Goal: Answer question/provide support

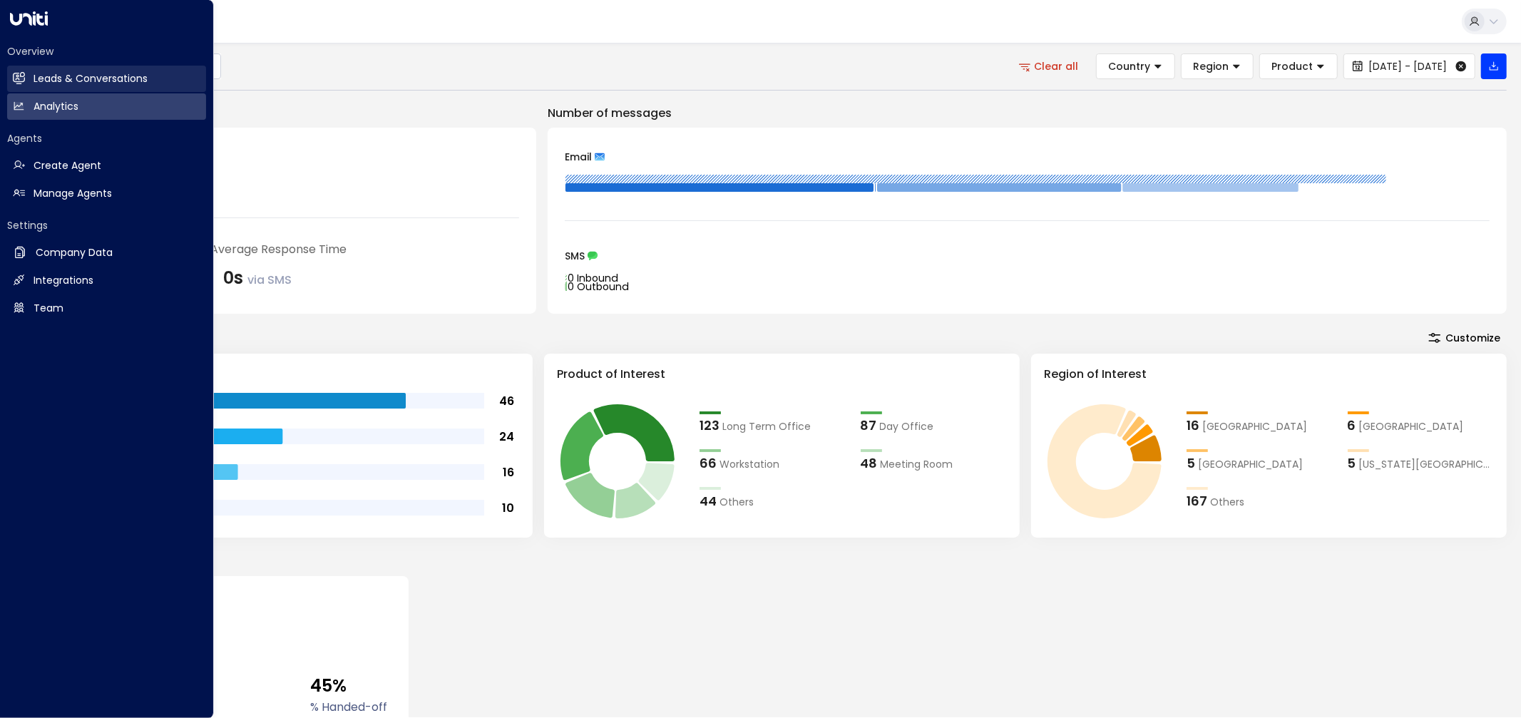
scroll to position [29, 0]
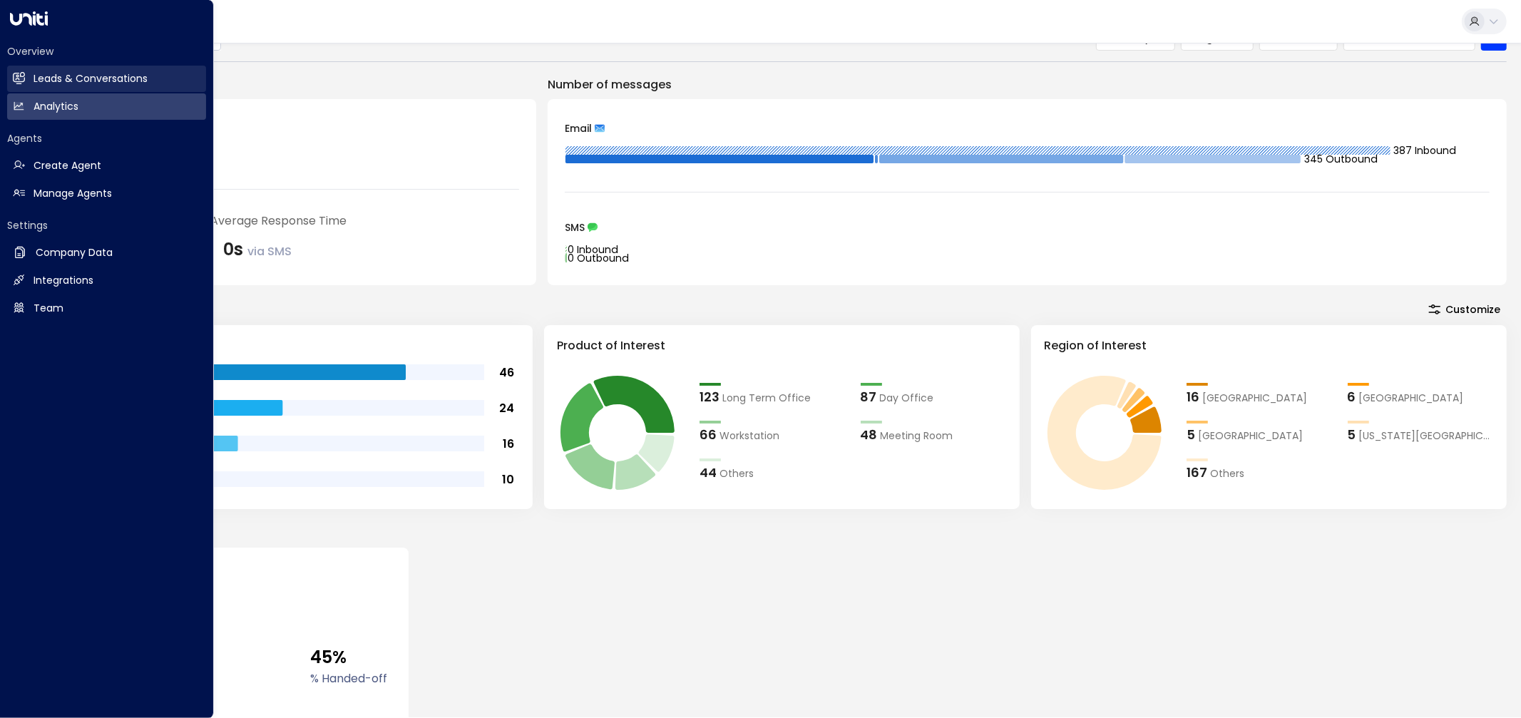
click at [50, 79] on h2 "Leads & Conversations" at bounding box center [91, 78] width 114 height 15
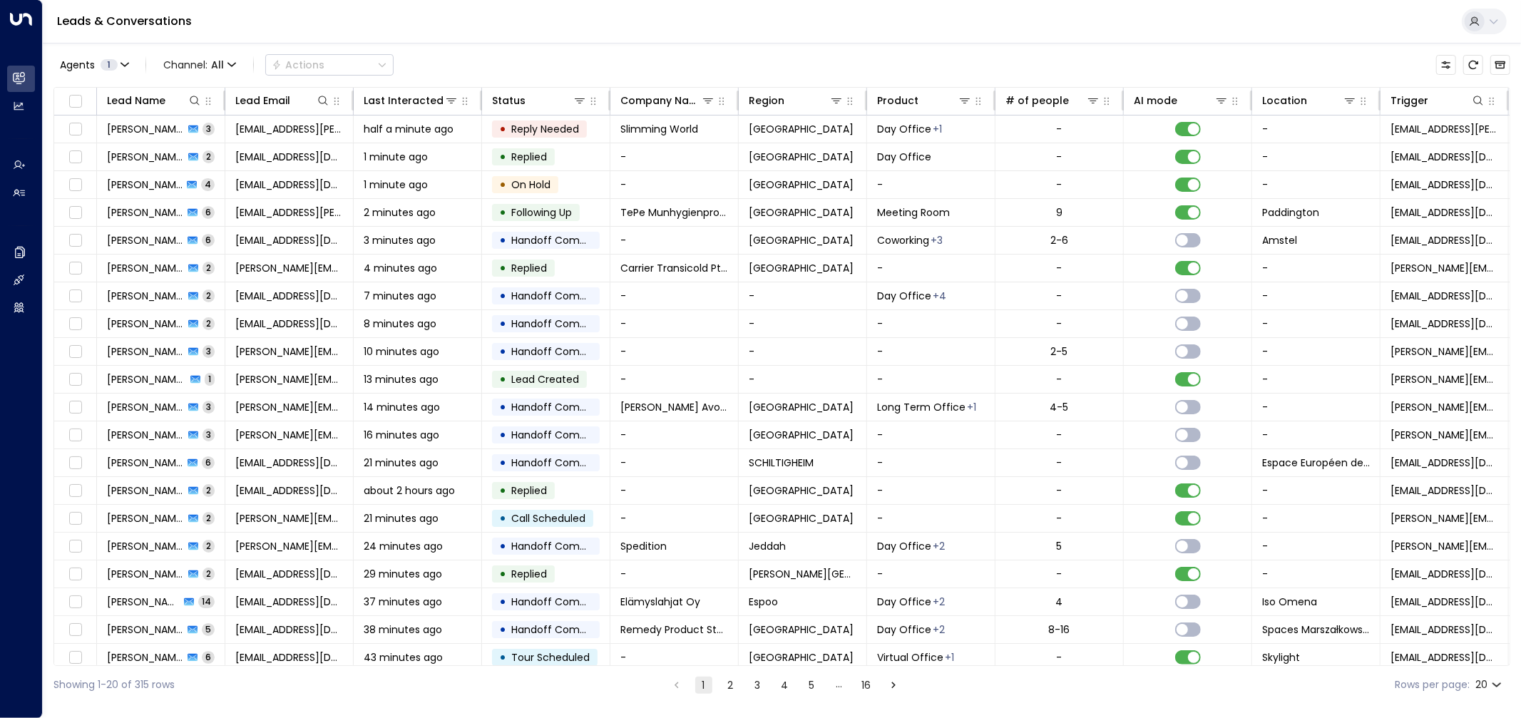
click at [1216, 48] on div "Agents 1 Channel: All Actions Lead Name Lead Email Last Interacted Status Compa…" at bounding box center [781, 373] width 1457 height 661
click at [143, 103] on div "Lead Name" at bounding box center [136, 100] width 58 height 17
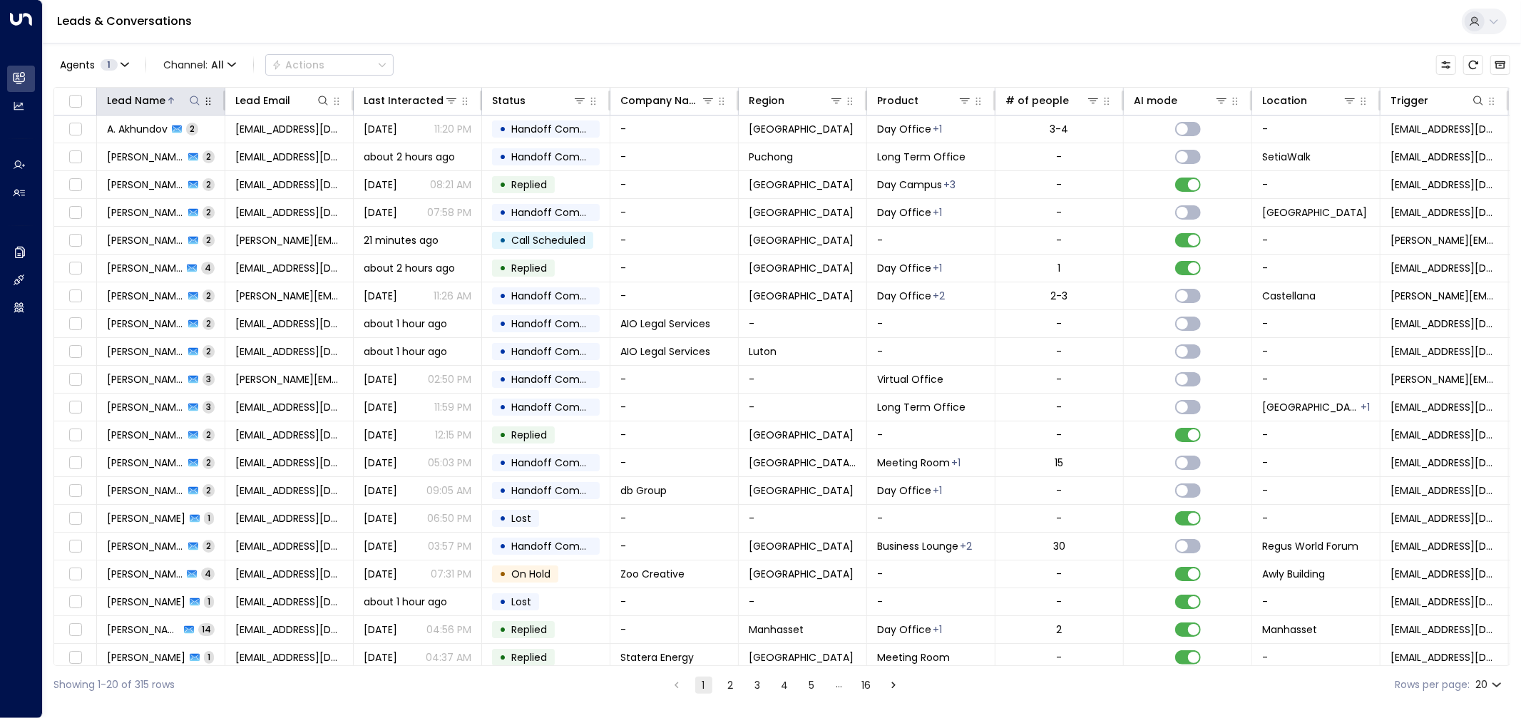
click at [200, 104] on icon at bounding box center [194, 100] width 11 height 11
click at [155, 153] on input "text" at bounding box center [194, 152] width 197 height 26
type input "**********"
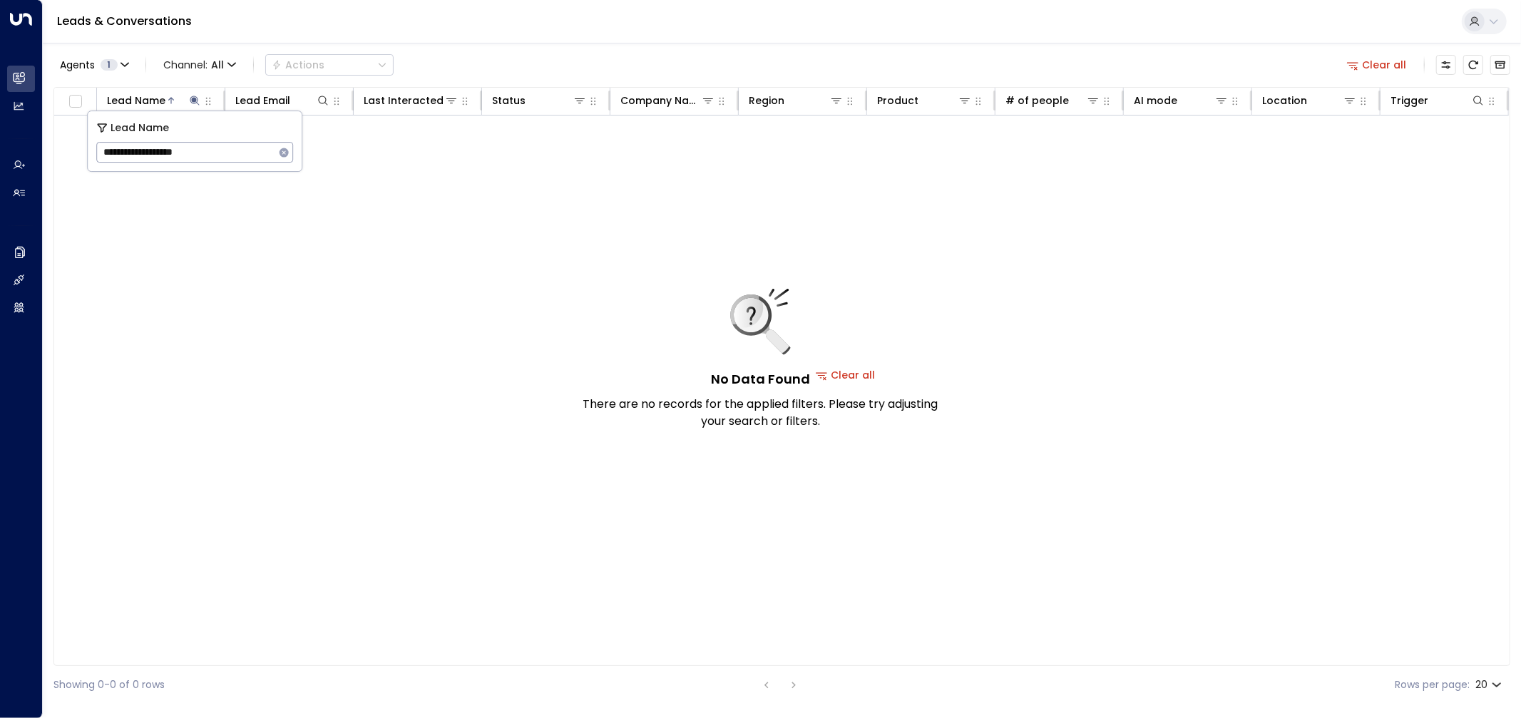
click at [537, 46] on div "Agents 1 Channel: All Actions Clear all Lead Name Lead Email Last Interacted St…" at bounding box center [781, 373] width 1457 height 661
click at [164, 108] on div "Lead Name" at bounding box center [136, 100] width 58 height 17
click at [195, 103] on icon at bounding box center [194, 100] width 11 height 11
click at [186, 158] on input "**********" at bounding box center [185, 152] width 178 height 26
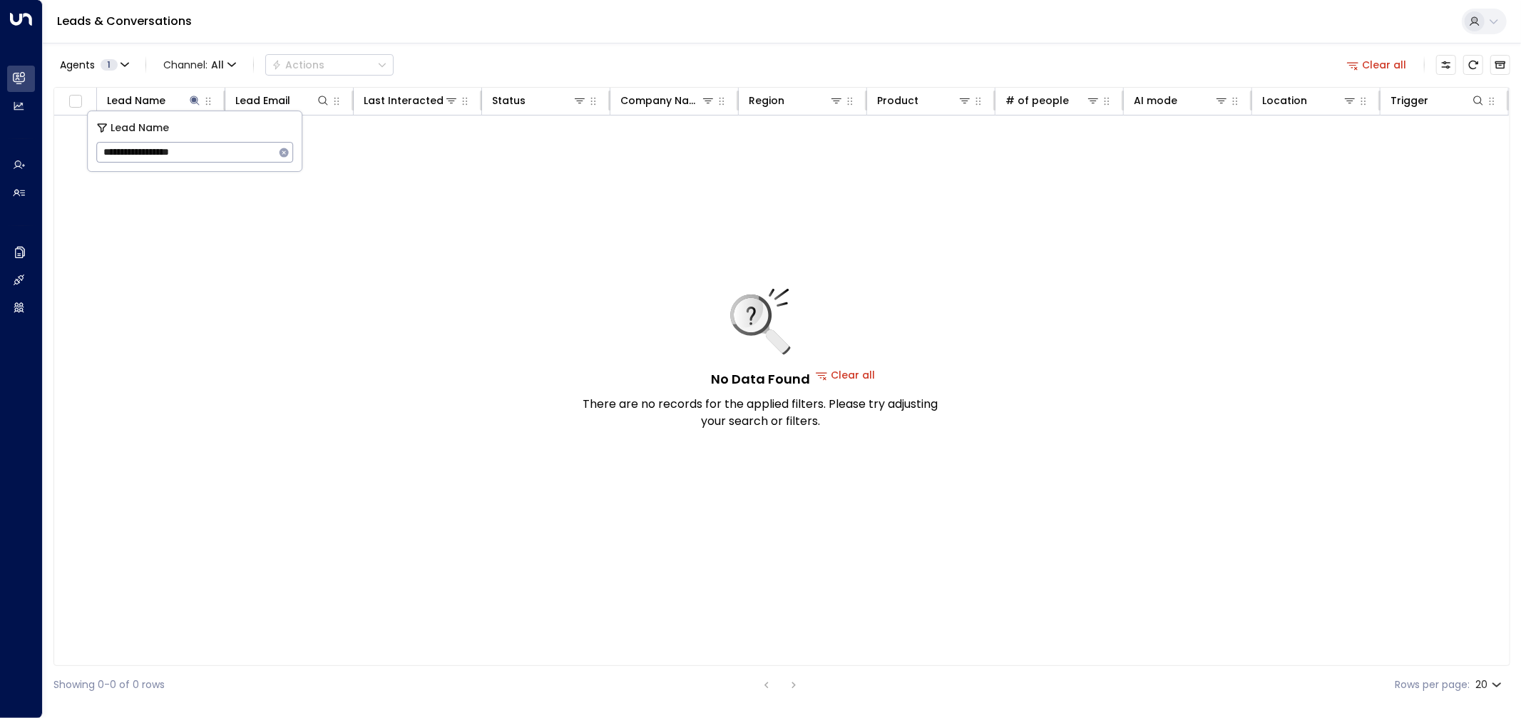
type input "**********"
click at [245, 153] on input "**********" at bounding box center [185, 152] width 178 height 26
click at [1505, 65] on icon "Archived Leads" at bounding box center [1500, 64] width 11 height 11
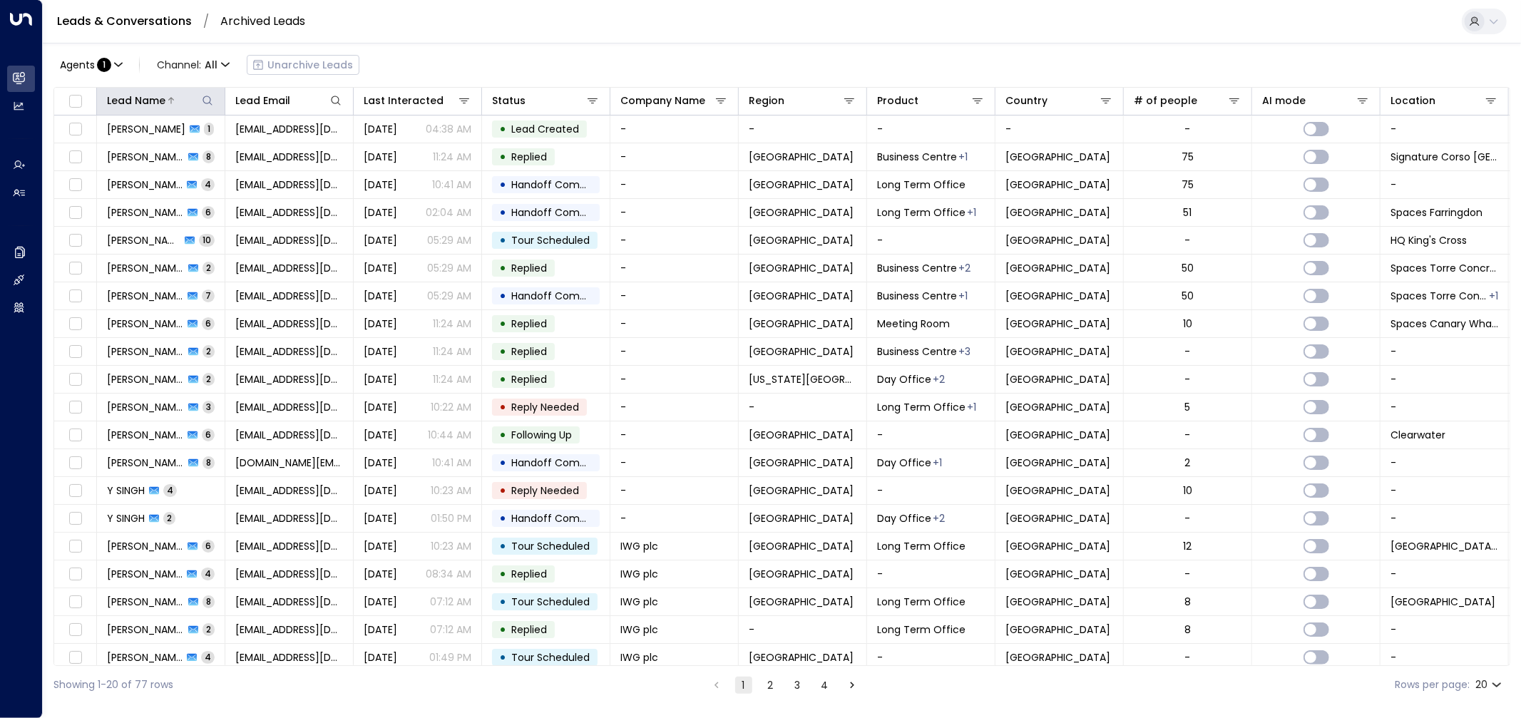
click at [208, 100] on icon at bounding box center [207, 100] width 11 height 11
type input "**********"
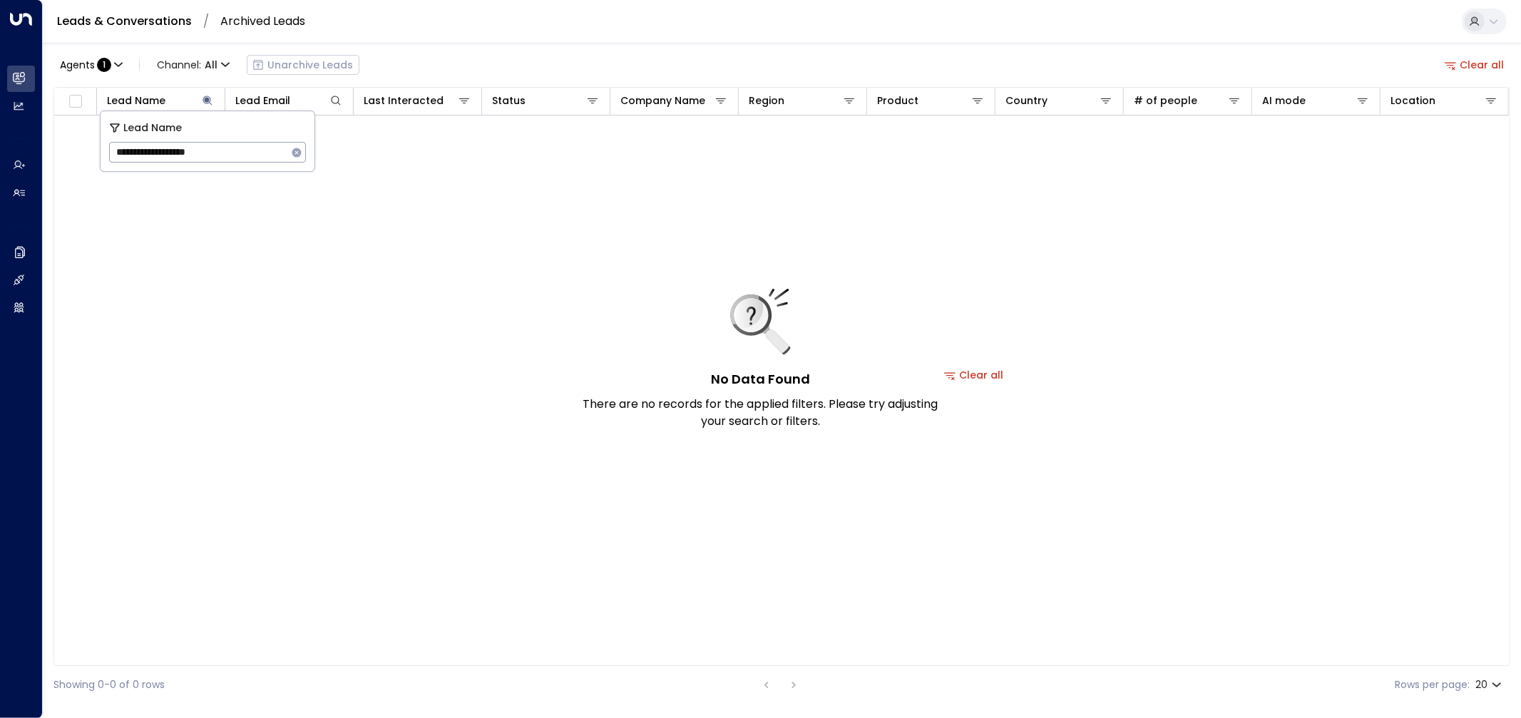
click at [476, 44] on div "Agents : 1 Channel: All Unarchive Leads Clear all Lead Name Lead Email Last Int…" at bounding box center [781, 373] width 1457 height 661
click at [148, 25] on link "Leads & Conversations" at bounding box center [124, 21] width 135 height 16
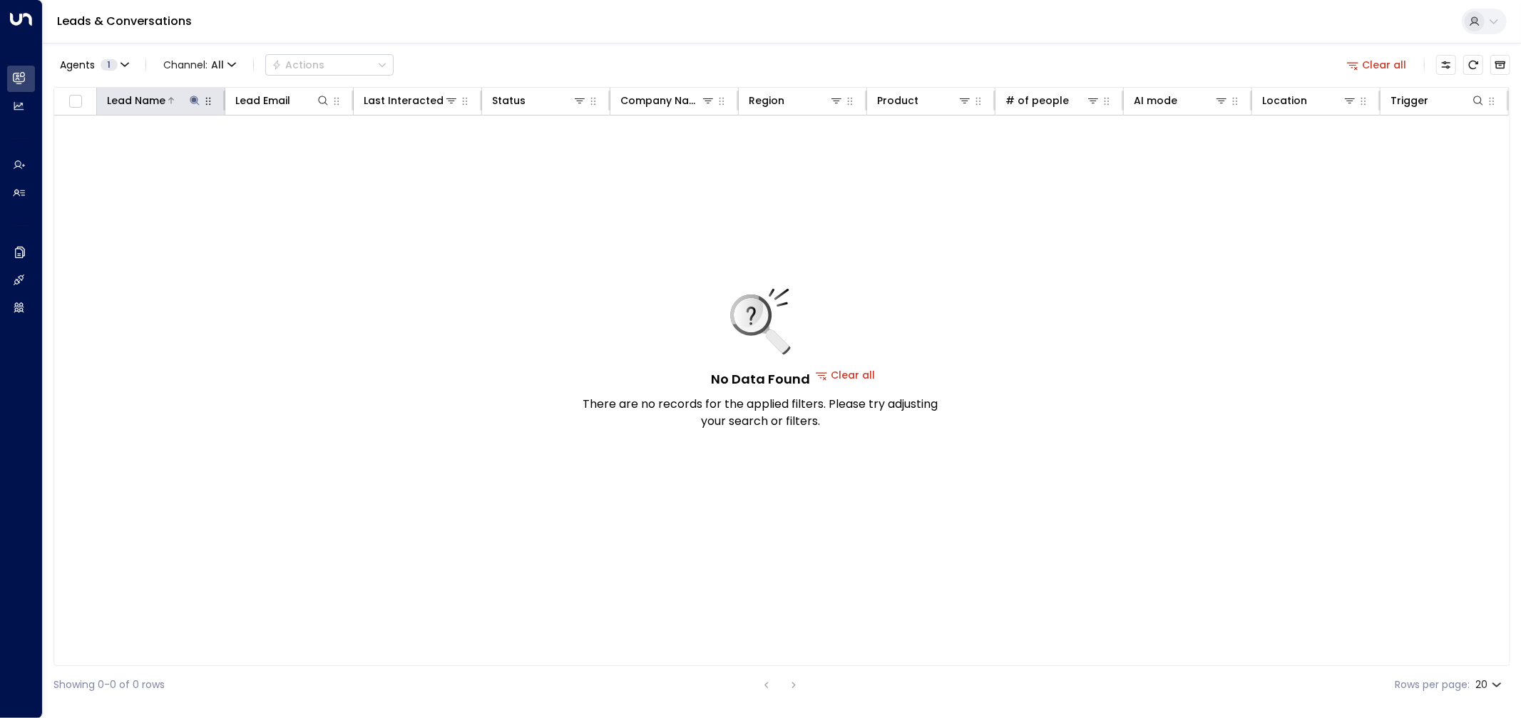
click at [190, 101] on icon at bounding box center [194, 100] width 9 height 9
drag, startPoint x: 134, startPoint y: 151, endPoint x: 327, endPoint y: 133, distance: 193.4
click at [305, 135] on body "**********" at bounding box center [760, 352] width 1521 height 704
type input "******"
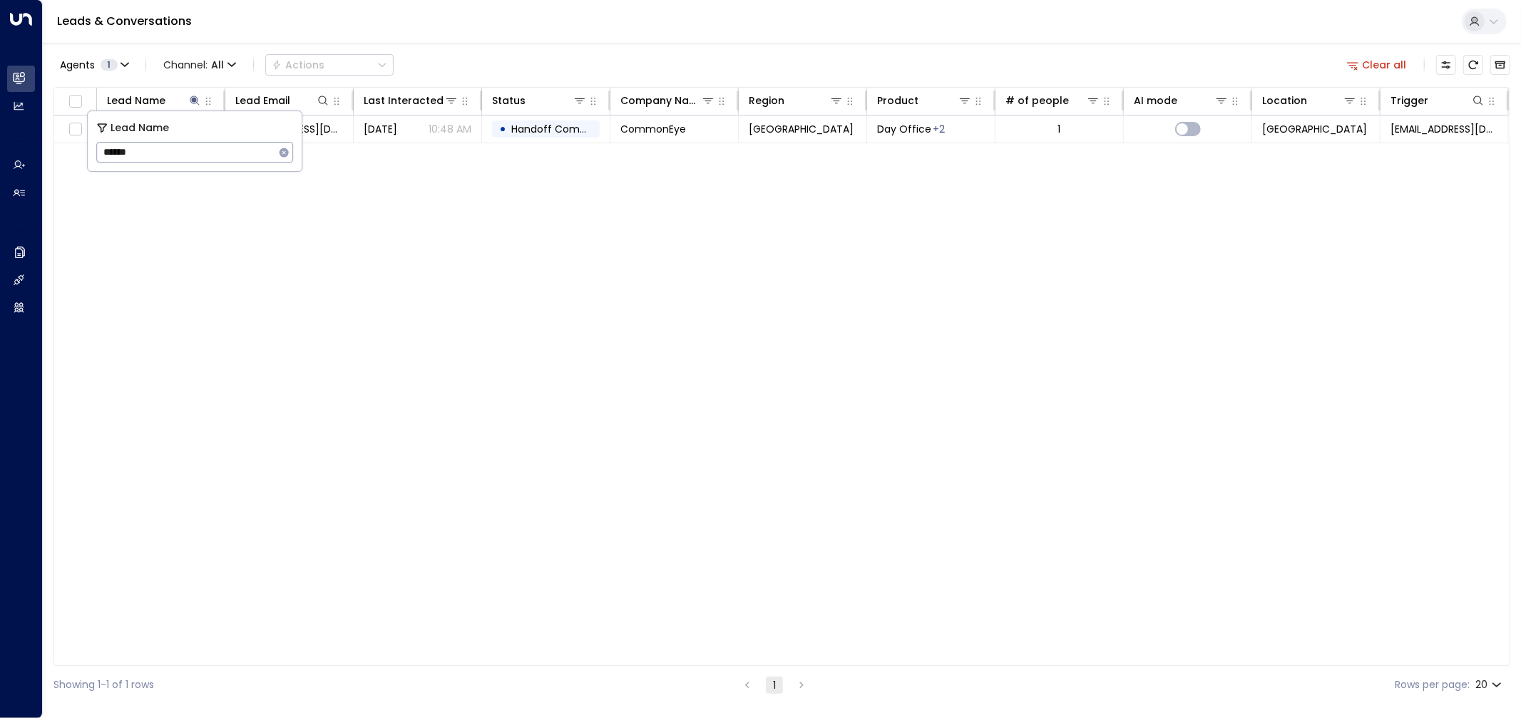
click at [439, 57] on div "Agents 1 Channel: All Actions Clear all" at bounding box center [781, 65] width 1457 height 30
click at [233, 222] on div "Lead Name Lead Email Last Interacted Status Company Name Region Product # of pe…" at bounding box center [781, 376] width 1457 height 579
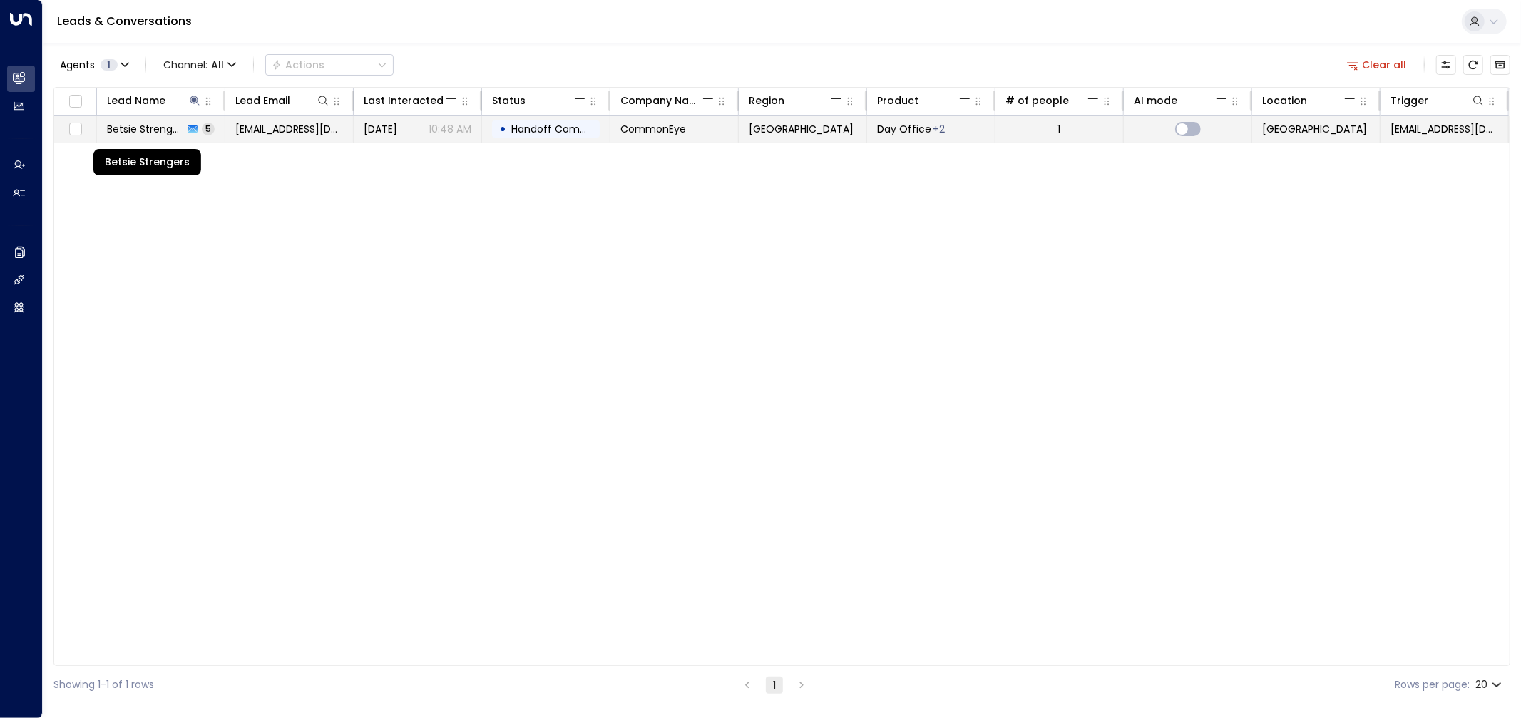
click at [155, 127] on span "Betsie Strengers" at bounding box center [145, 129] width 76 height 14
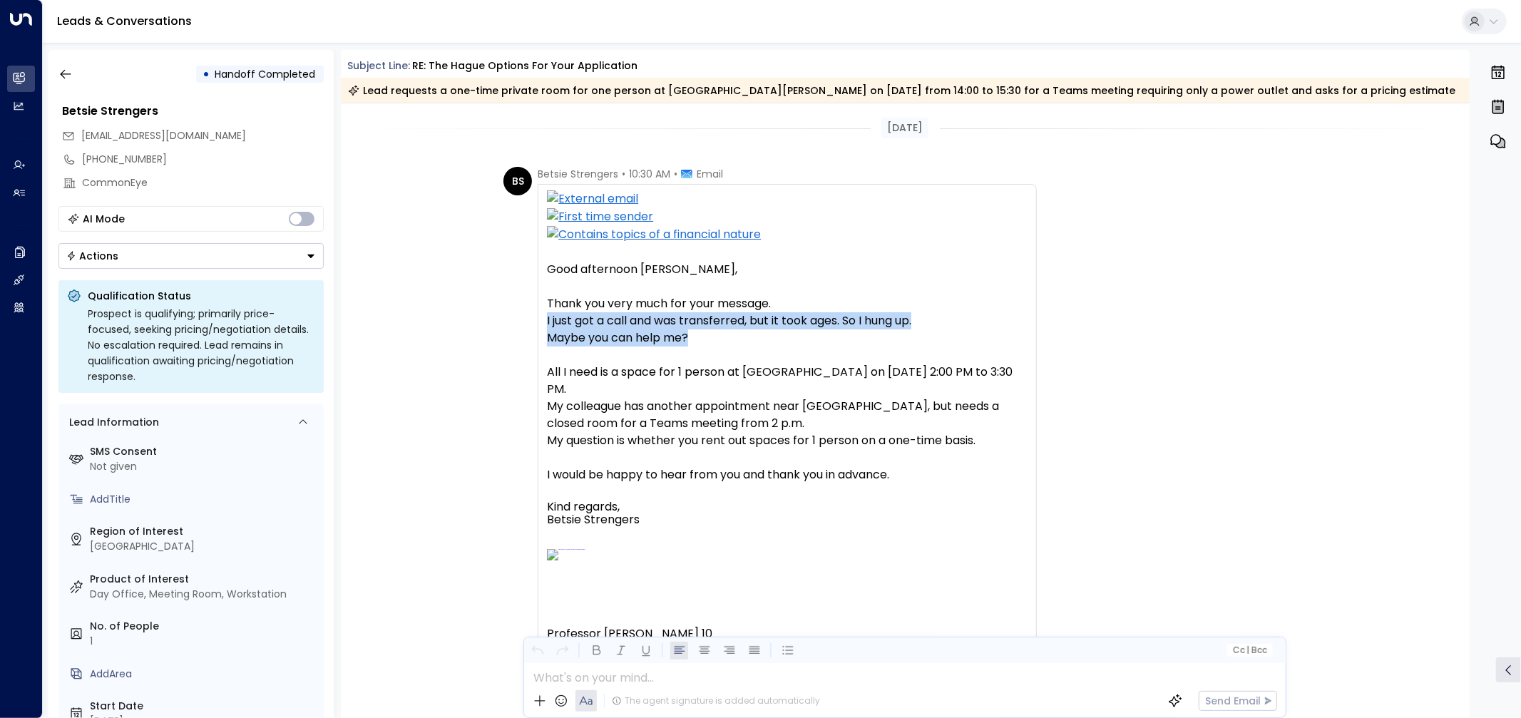
drag, startPoint x: 545, startPoint y: 328, endPoint x: 726, endPoint y: 340, distance: 180.8
click at [726, 340] on div "Good afternoon [PERSON_NAME], Thank you very much for your message. I just got …" at bounding box center [787, 537] width 481 height 552
click at [726, 340] on p "Maybe you can help me?" at bounding box center [787, 337] width 481 height 17
drag, startPoint x: 724, startPoint y: 340, endPoint x: 544, endPoint y: 303, distance: 183.5
click at [544, 303] on div "Good afternoon [PERSON_NAME], thank you very much for your message. I just rece…" at bounding box center [787, 501] width 499 height 635
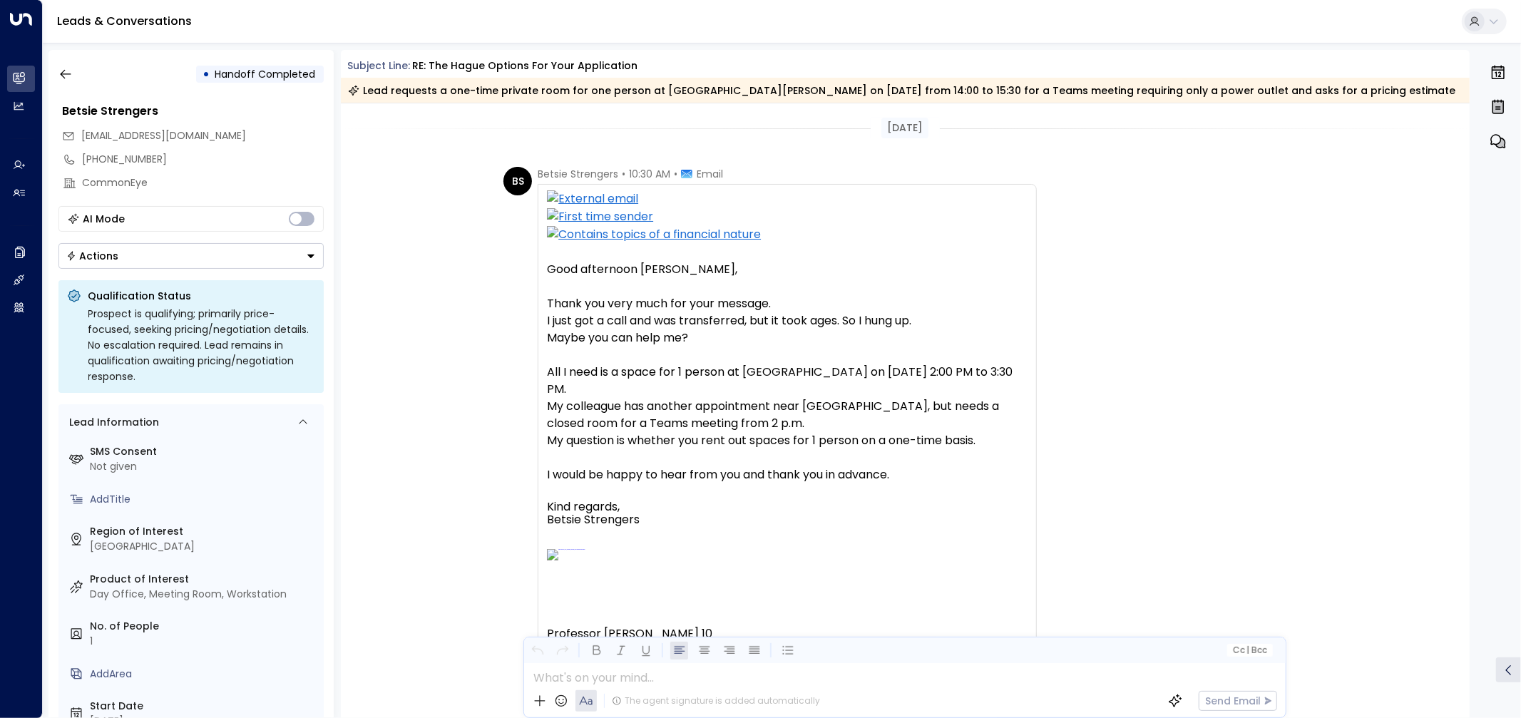
click at [544, 303] on div "Good afternoon [PERSON_NAME], thank you very much for your message. I just rece…" at bounding box center [787, 501] width 499 height 635
drag, startPoint x: 543, startPoint y: 373, endPoint x: 672, endPoint y: 391, distance: 130.3
click at [672, 391] on div "Good afternoon [PERSON_NAME], thank you very much for your message. I just rece…" at bounding box center [787, 501] width 499 height 635
click at [672, 391] on span "All I need is a space for 1 person at [GEOGRAPHIC_DATA] on [DATE] 2:00 PM to 3:…" at bounding box center [787, 381] width 481 height 34
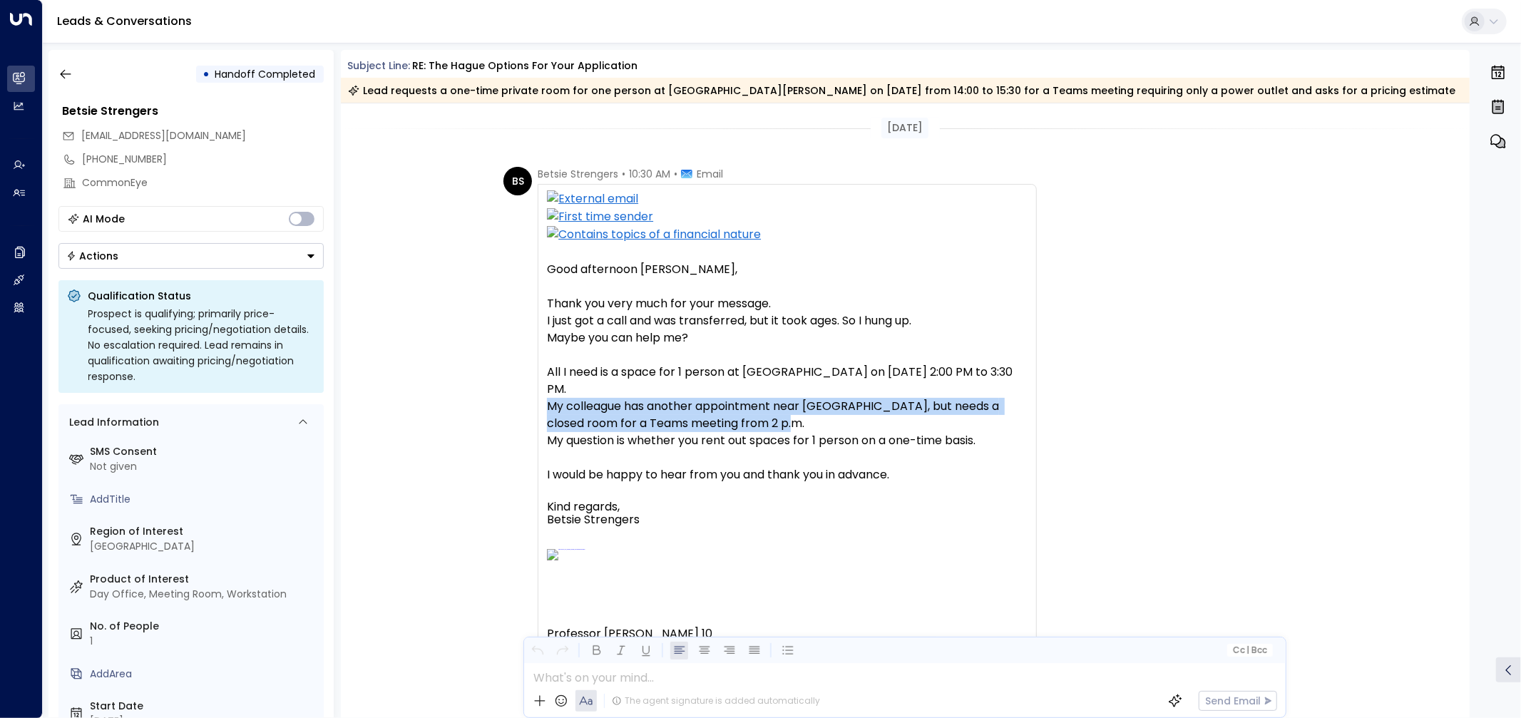
drag, startPoint x: 543, startPoint y: 407, endPoint x: 774, endPoint y: 422, distance: 232.2
click at [774, 422] on div "Good afternoon [PERSON_NAME], thank you very much for your message. I just rece…" at bounding box center [787, 501] width 499 height 635
click at [774, 422] on span "My colleague has another appointment near [GEOGRAPHIC_DATA], but needs a closed…" at bounding box center [787, 415] width 481 height 34
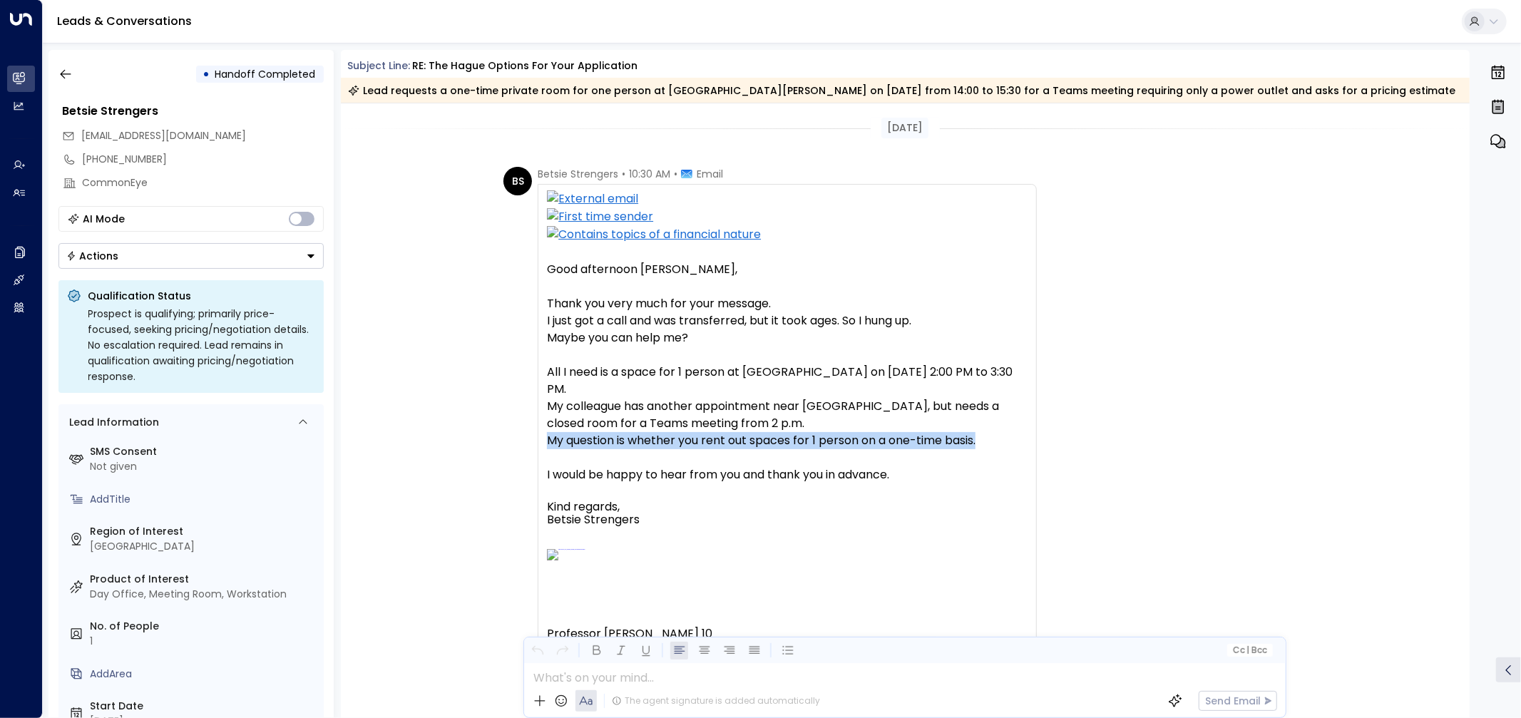
drag, startPoint x: 991, startPoint y: 436, endPoint x: 548, endPoint y: 446, distance: 443.6
click at [548, 446] on p "My question is whether you rent out spaces for 1 person on a one-time basis." at bounding box center [787, 440] width 481 height 17
click at [548, 446] on font "My question is whether you rent out spaces for 1 person on a one-time basis." at bounding box center [761, 440] width 429 height 16
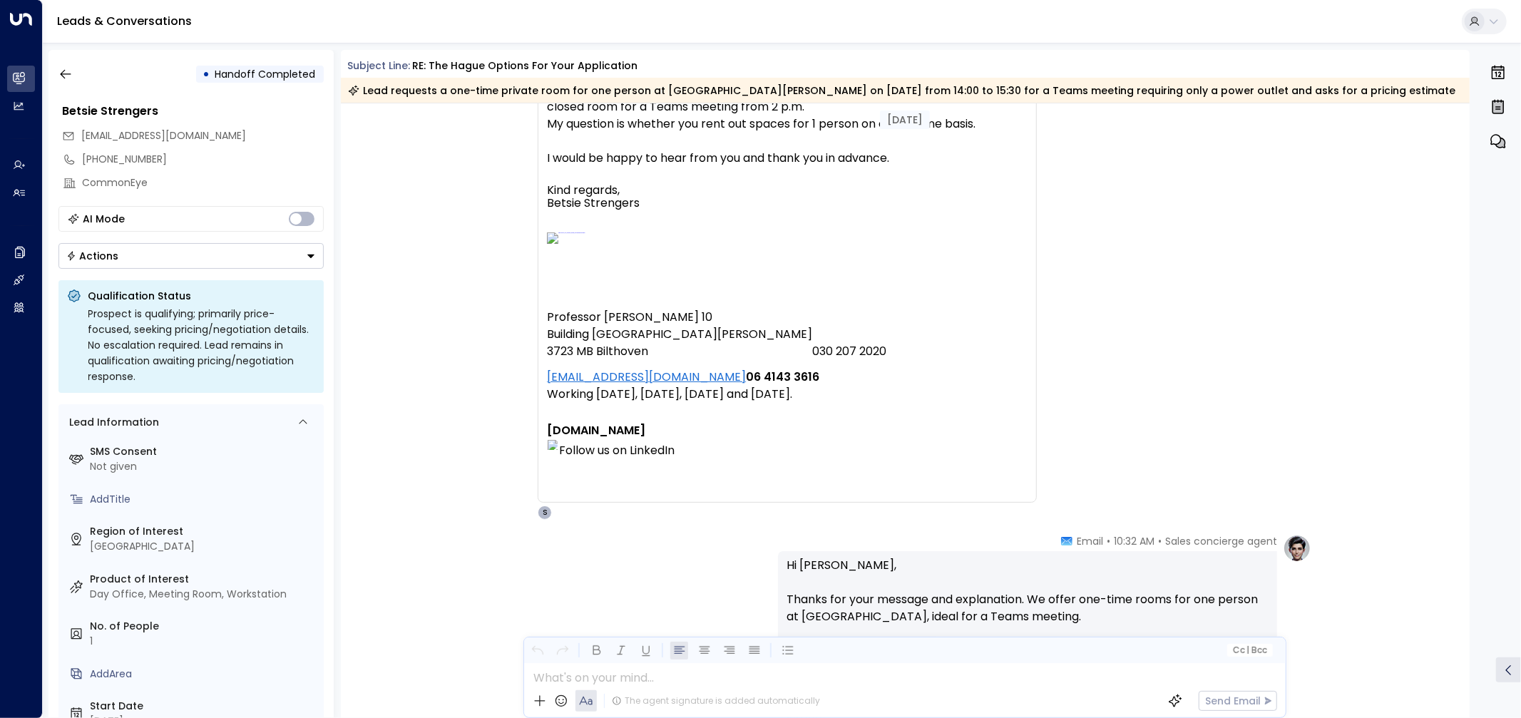
scroll to position [554, 0]
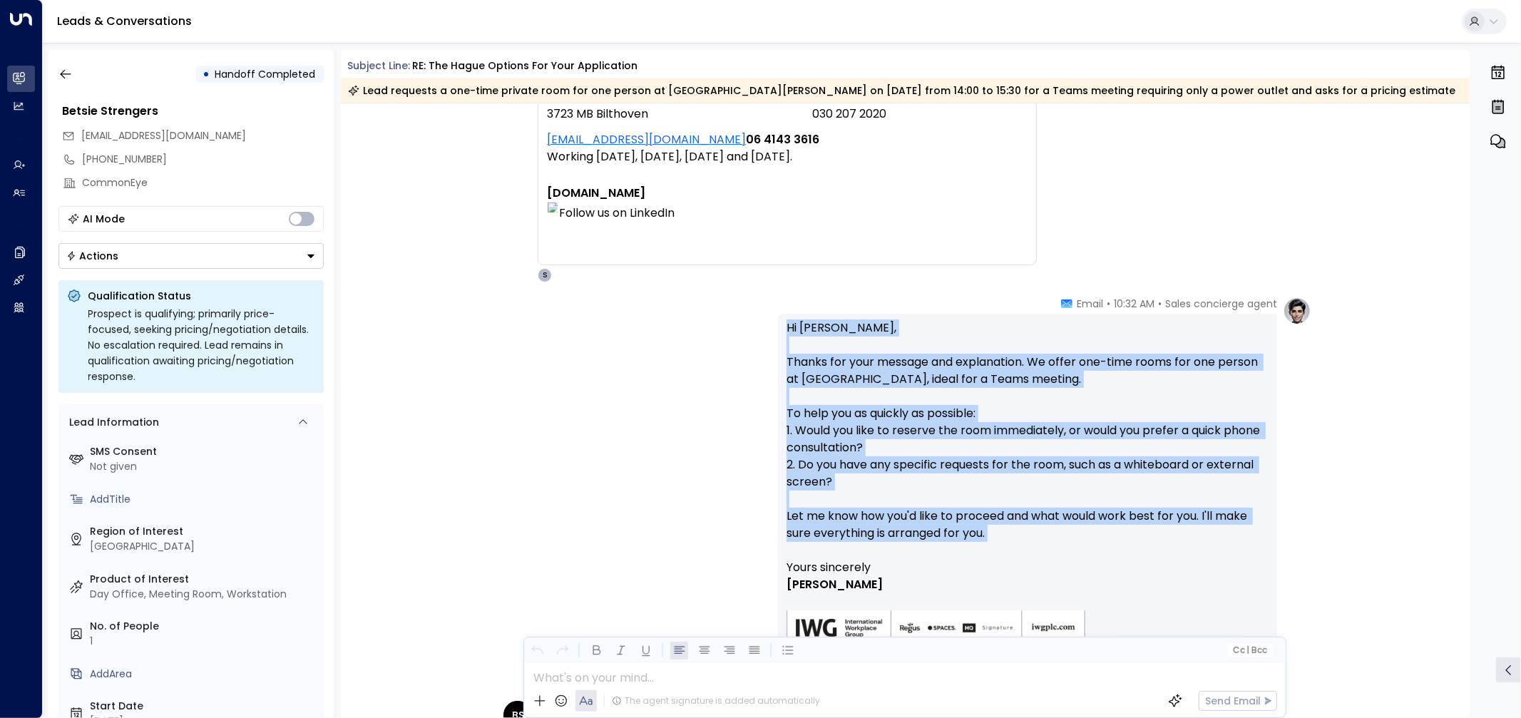
drag, startPoint x: 785, startPoint y: 326, endPoint x: 1146, endPoint y: 549, distance: 424.3
click at [1146, 549] on p "Hi [PERSON_NAME], Thanks for your message and explanation. We offer one-time ro…" at bounding box center [1027, 439] width 482 height 240
click at [1146, 548] on p "Hi [PERSON_NAME], Thanks for your message and explanation. We offer one-time ro…" at bounding box center [1027, 439] width 482 height 240
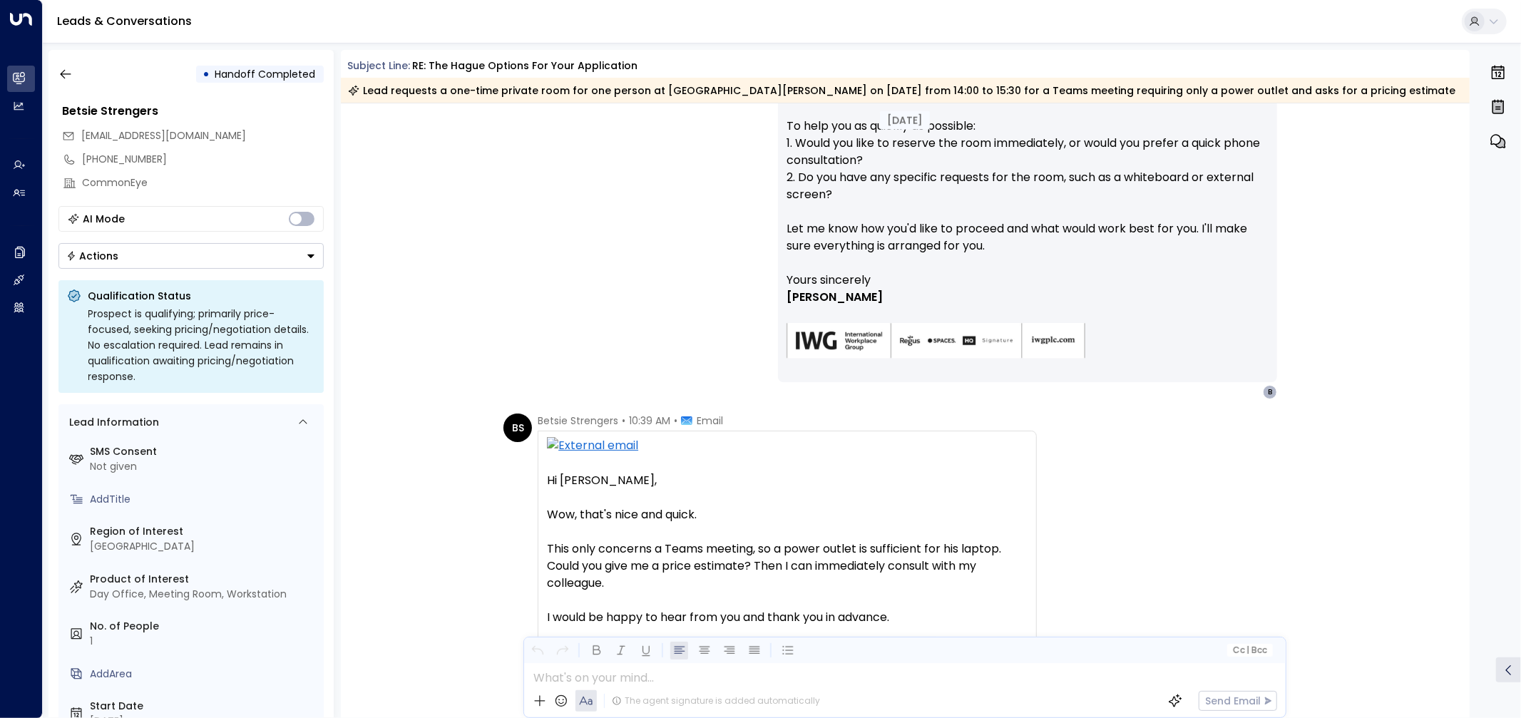
scroll to position [951, 0]
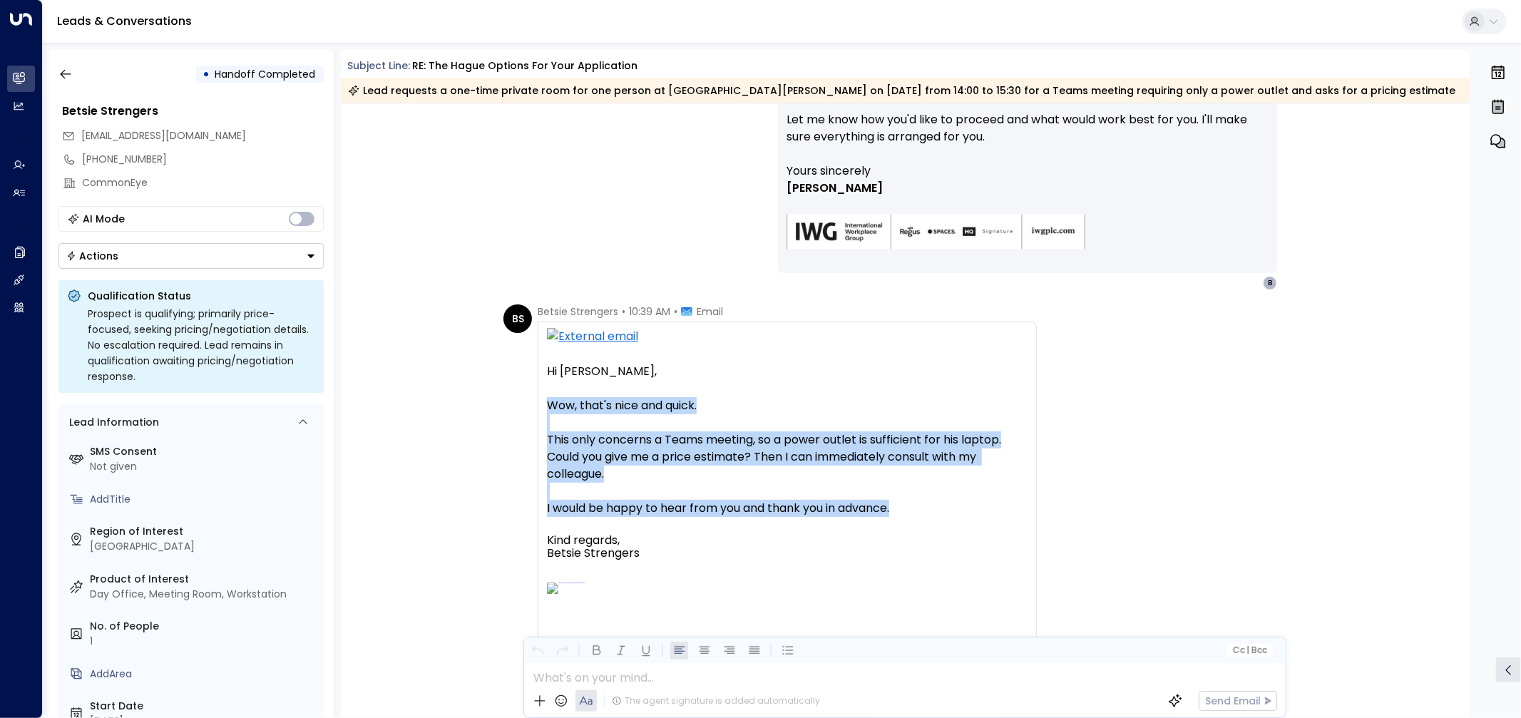
drag, startPoint x: 542, startPoint y: 404, endPoint x: 921, endPoint y: 504, distance: 392.4
click at [921, 504] on div "Hi [PERSON_NAME], Wow, nice and quick. It's just a Teams meeting, so a power ou…" at bounding box center [787, 587] width 499 height 531
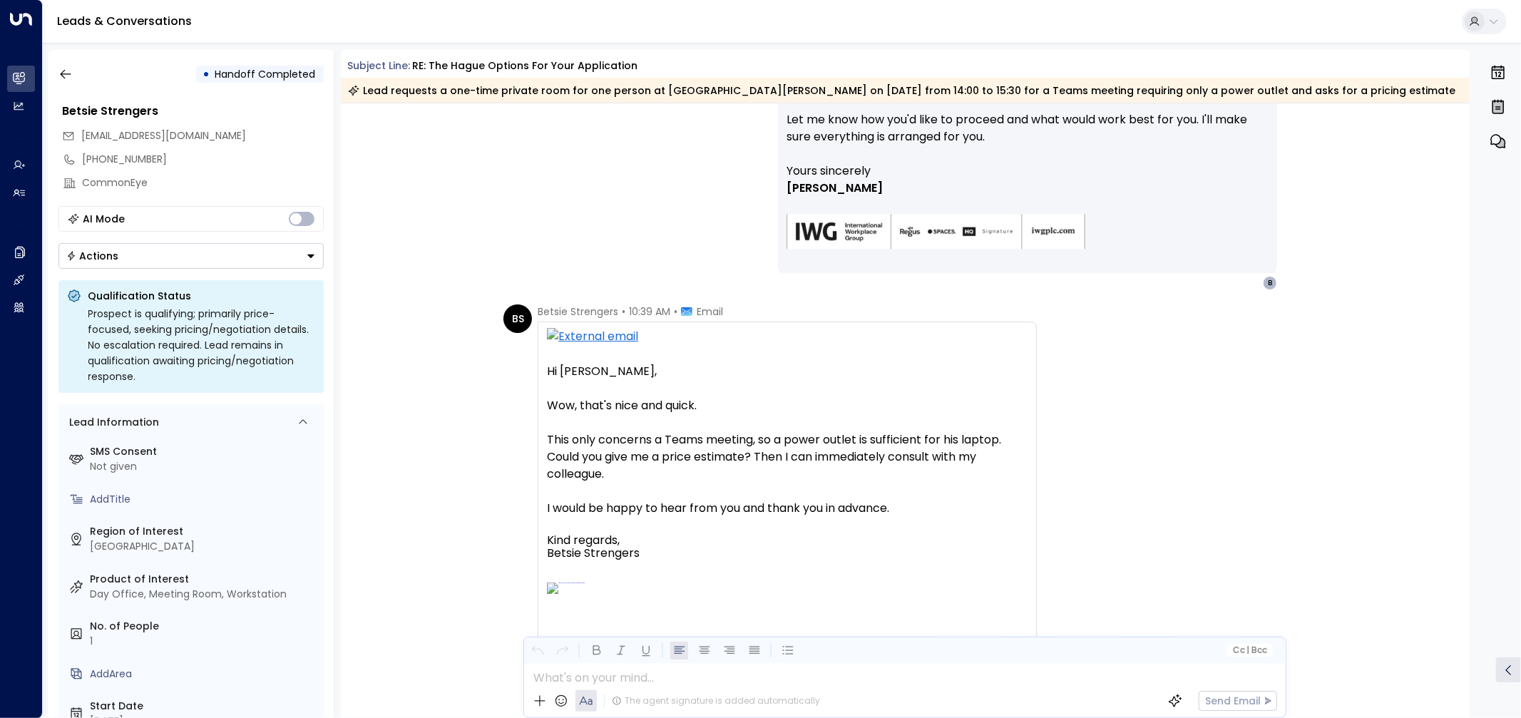
click at [921, 504] on p "I would be happy to hear from you and thank you in advance." at bounding box center [787, 508] width 481 height 17
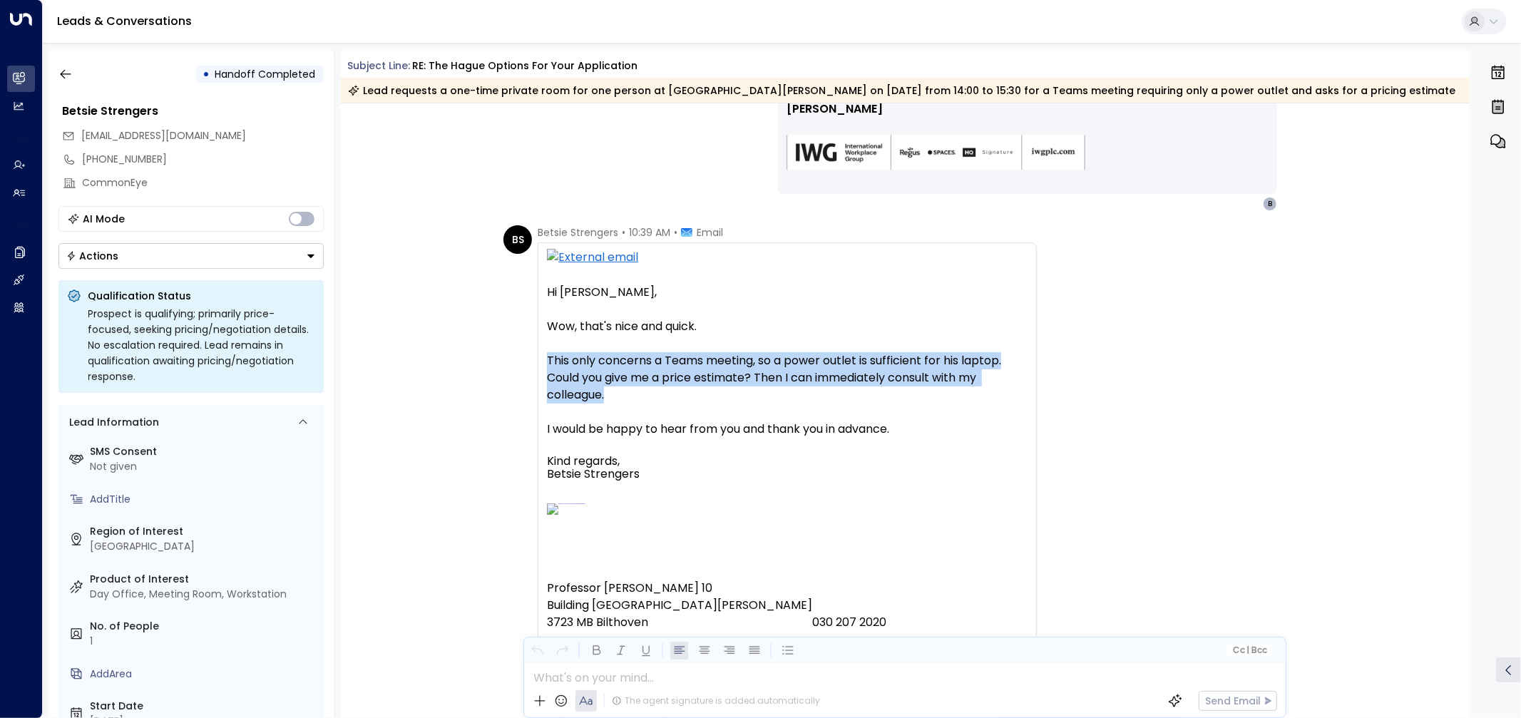
drag, startPoint x: 542, startPoint y: 367, endPoint x: 702, endPoint y: 397, distance: 162.6
click at [702, 397] on div "Hi [PERSON_NAME], Wow, nice and quick. It's just a Teams meeting, so a power ou…" at bounding box center [787, 507] width 499 height 531
click at [703, 397] on span "Could you give me a price estimate? Then I can immediately consult with my coll…" at bounding box center [787, 386] width 481 height 34
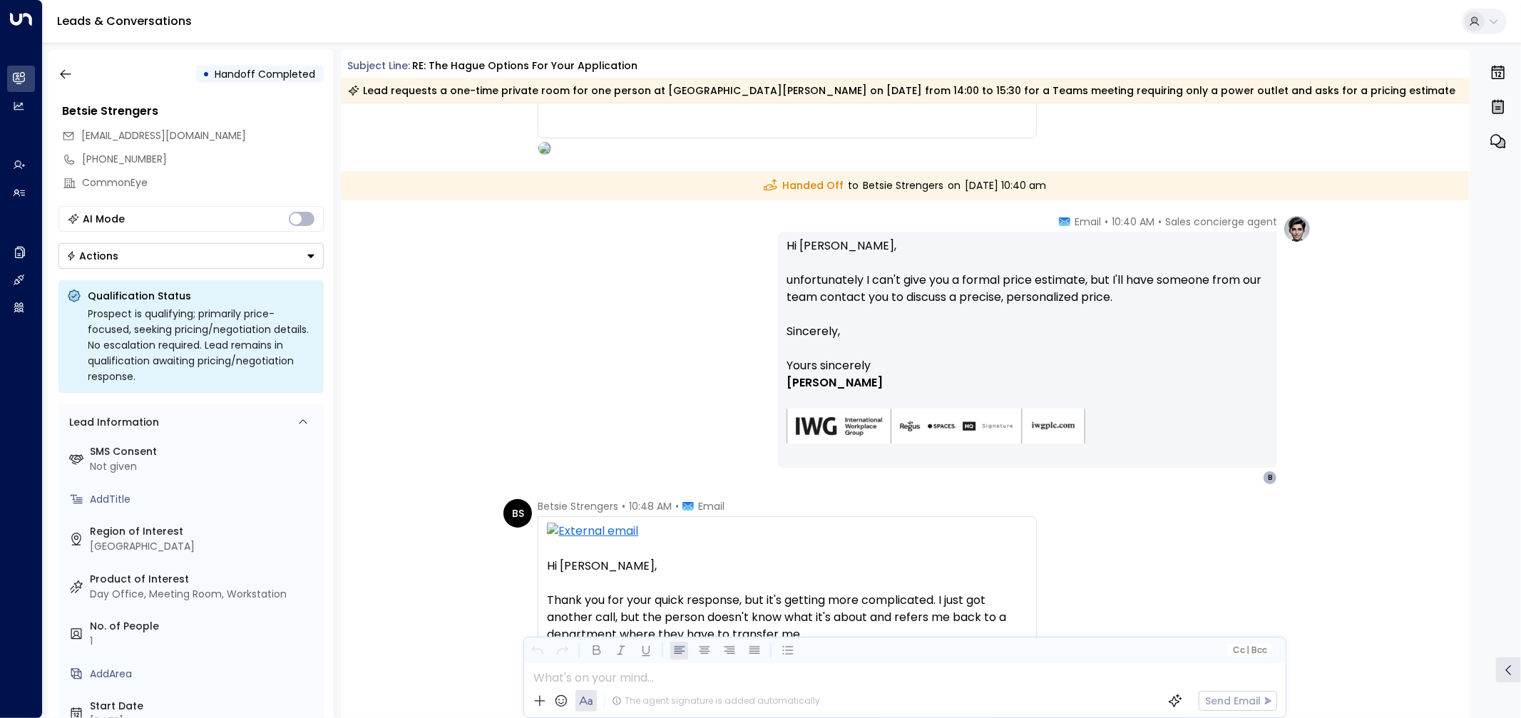
scroll to position [1629, 0]
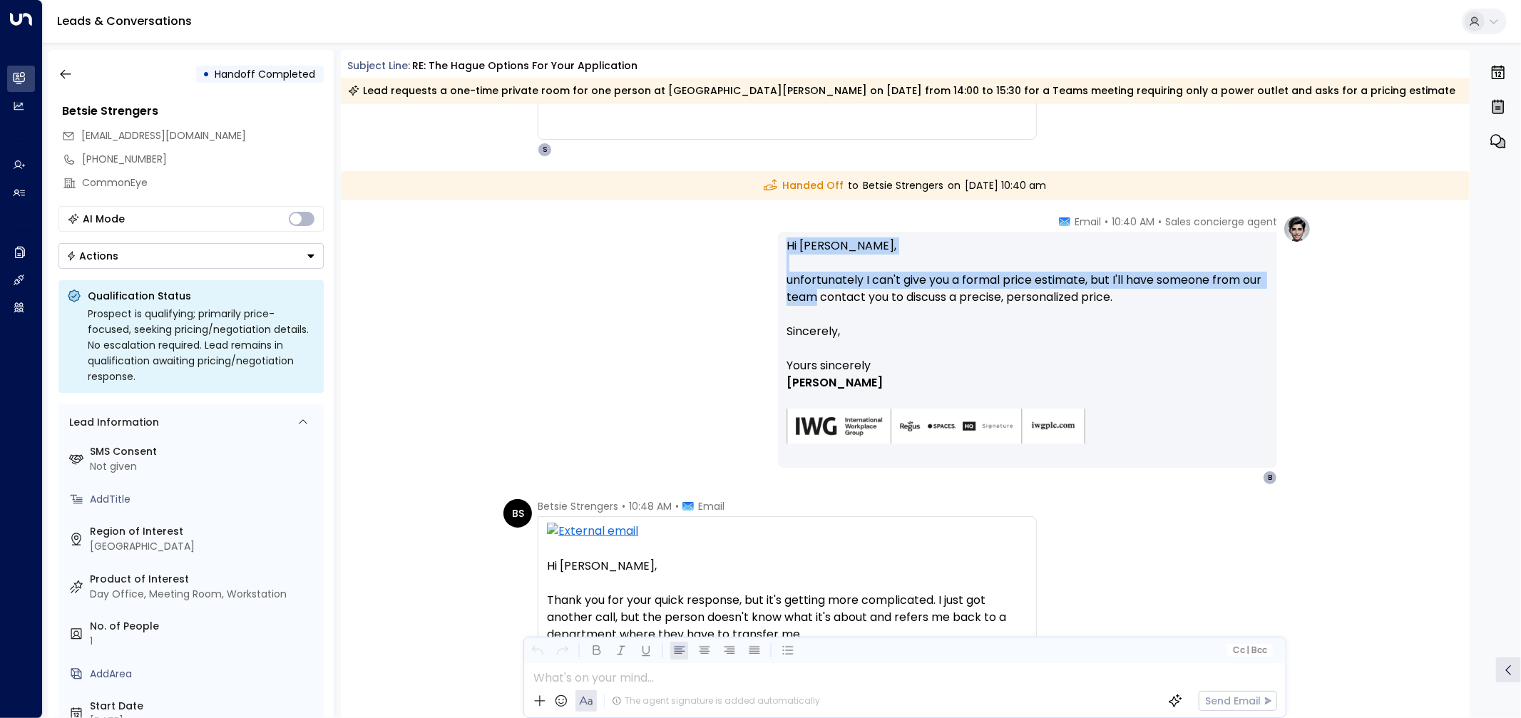
drag, startPoint x: 782, startPoint y: 248, endPoint x: 811, endPoint y: 294, distance: 54.6
click at [811, 294] on div "Hi [PERSON_NAME], unfortunately I can't give you a formal price estimate, but I…" at bounding box center [1027, 350] width 499 height 236
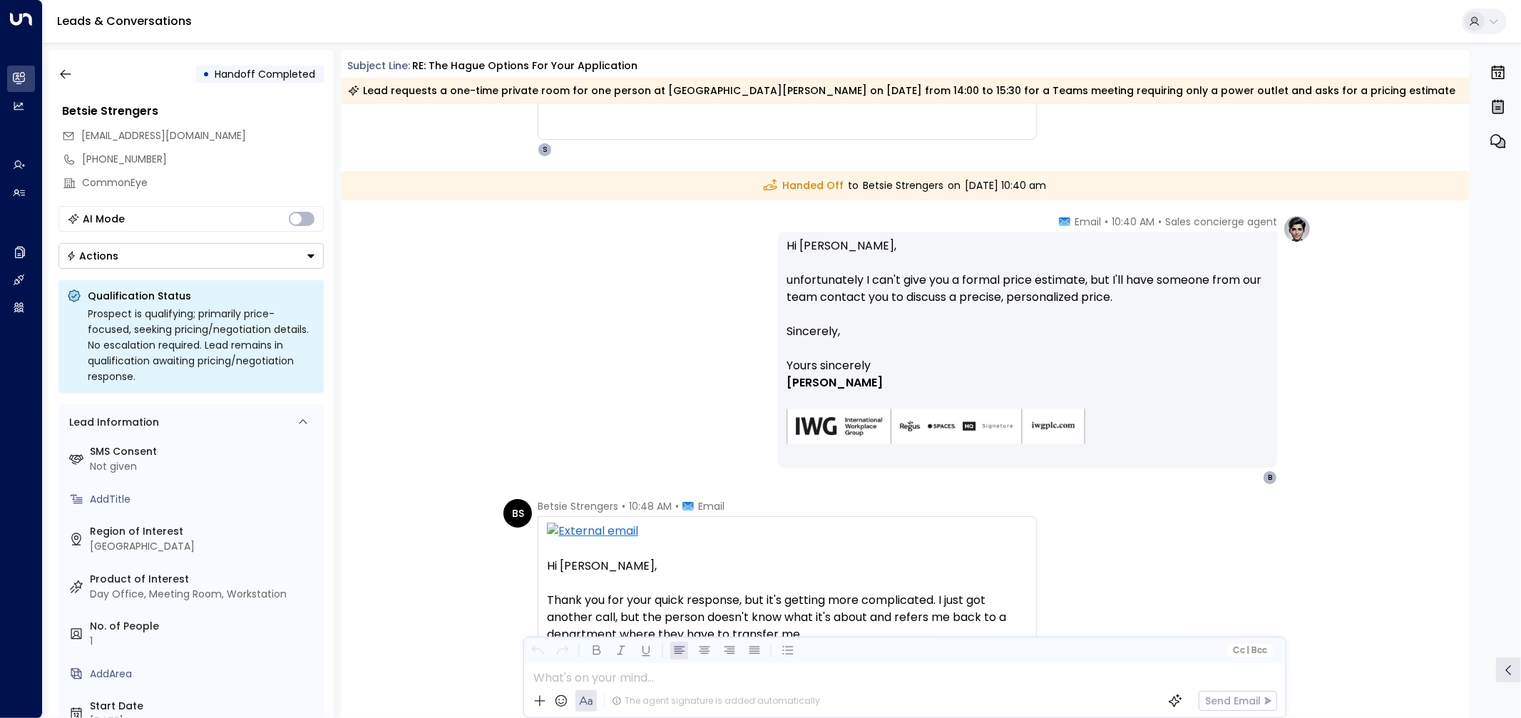
click at [817, 294] on font "unfortunately I can't give you a formal price estimate, but I'll have someone f…" at bounding box center [1025, 289] width 478 height 34
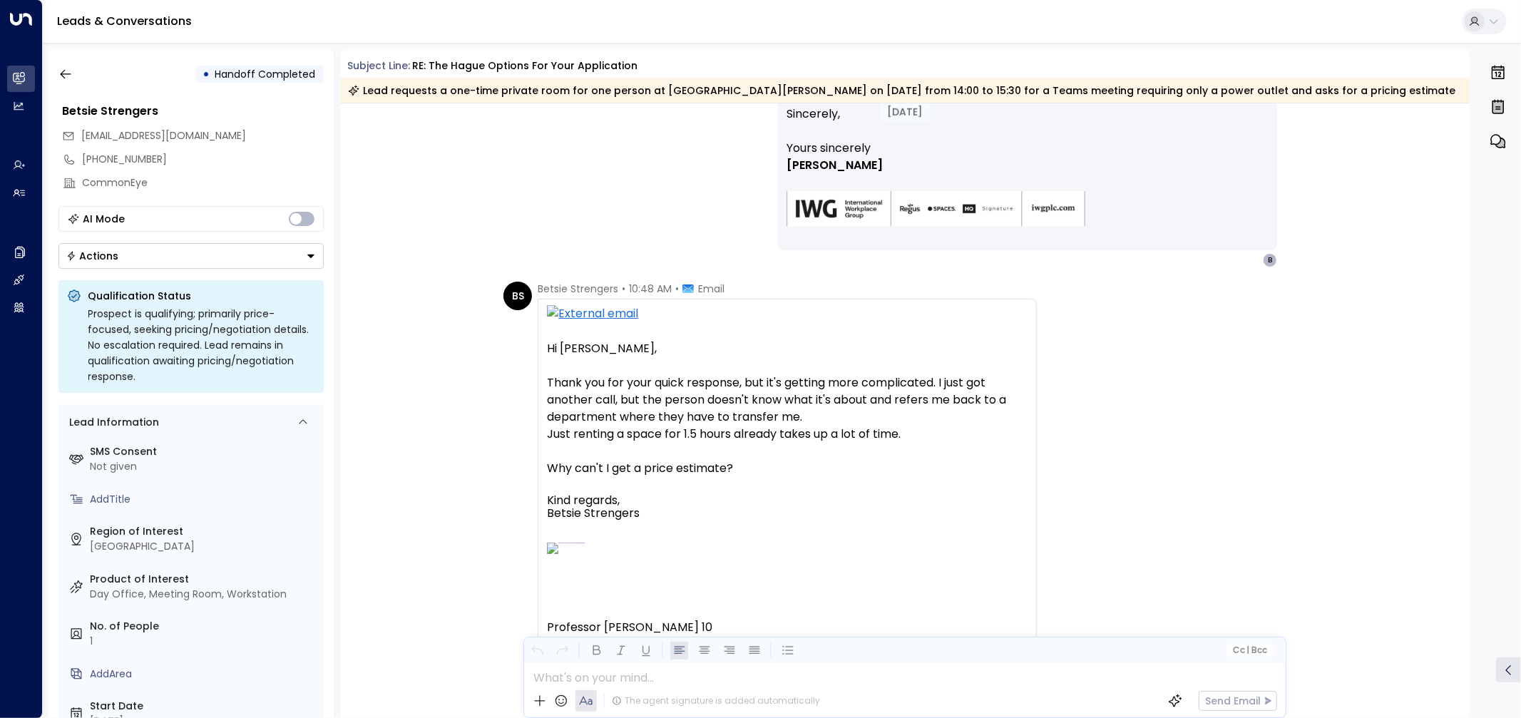
scroll to position [1863, 0]
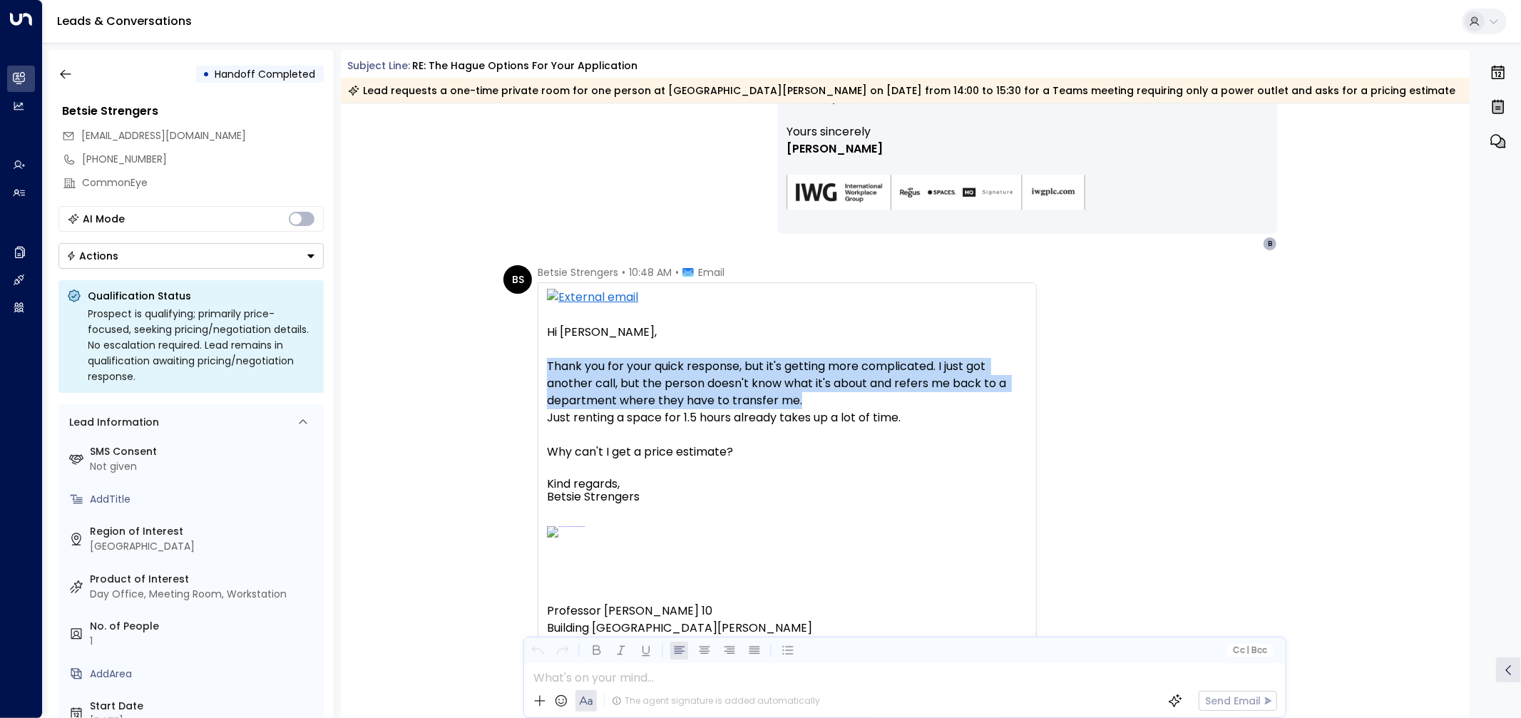
drag, startPoint x: 542, startPoint y: 358, endPoint x: 839, endPoint y: 403, distance: 300.7
click at [839, 403] on div "Hi [PERSON_NAME], It's great that you're responding quickly, but it's getting m…" at bounding box center [787, 539] width 499 height 514
click at [839, 403] on span "Thank you for your quick response, but it's getting more complicated. I just go…" at bounding box center [787, 383] width 481 height 51
drag, startPoint x: 929, startPoint y: 424, endPoint x: 904, endPoint y: 332, distance: 96.0
click at [904, 332] on div "Hi [PERSON_NAME], Thank you for your quick response, but it's getting more comp…" at bounding box center [787, 557] width 481 height 466
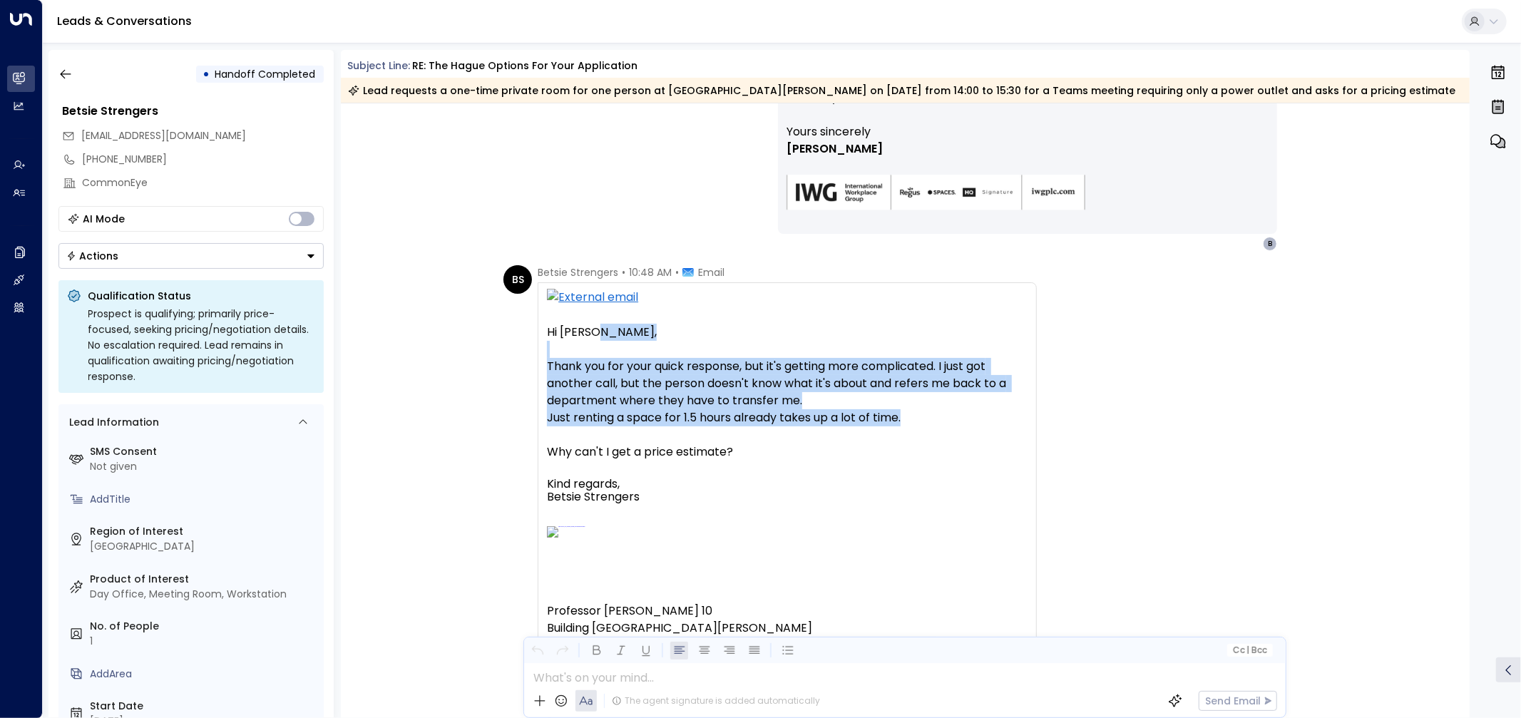
click at [893, 400] on span "Thank you for your quick response, but it's getting more complicated. I just go…" at bounding box center [787, 383] width 481 height 51
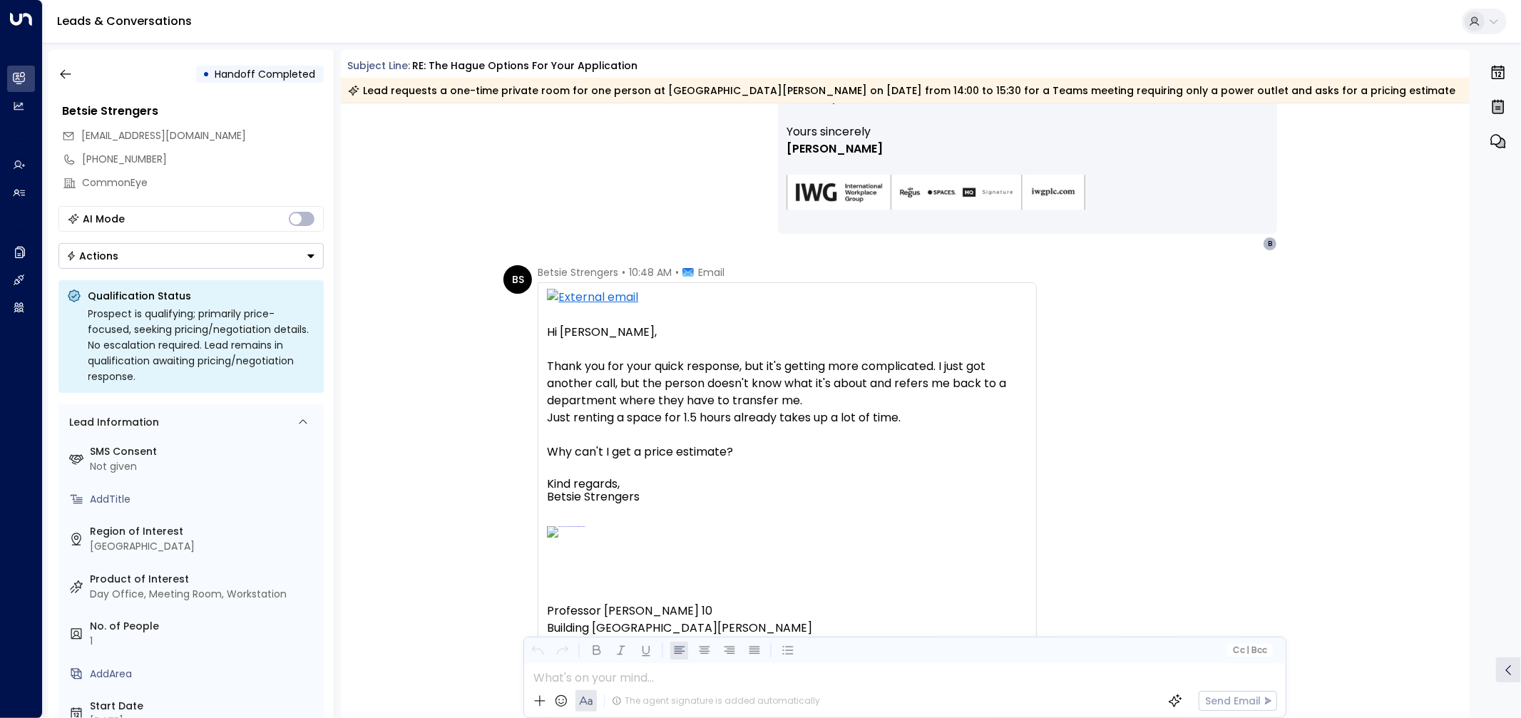
click at [924, 384] on font "Thank you for your quick response, but it's getting more complicated. I just go…" at bounding box center [778, 383] width 462 height 51
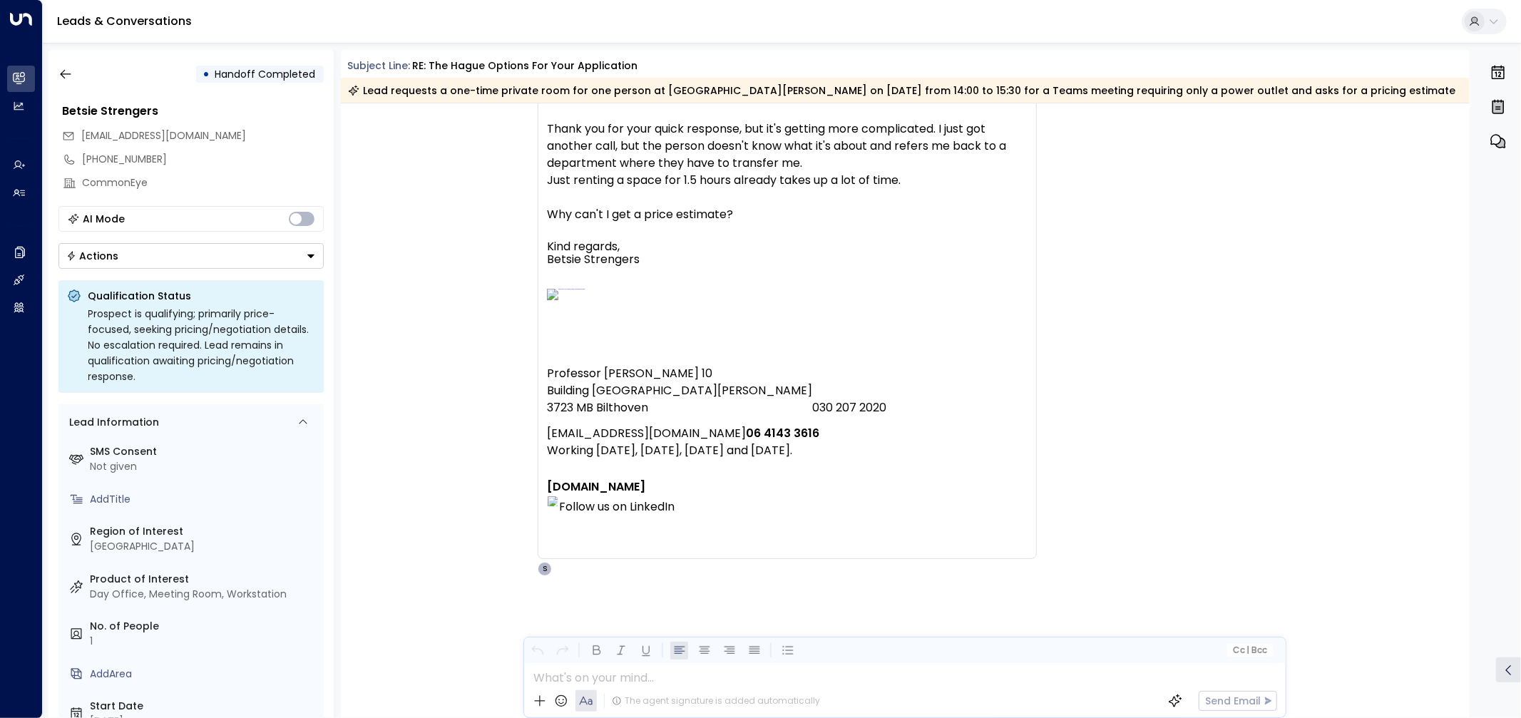
scroll to position [2100, 0]
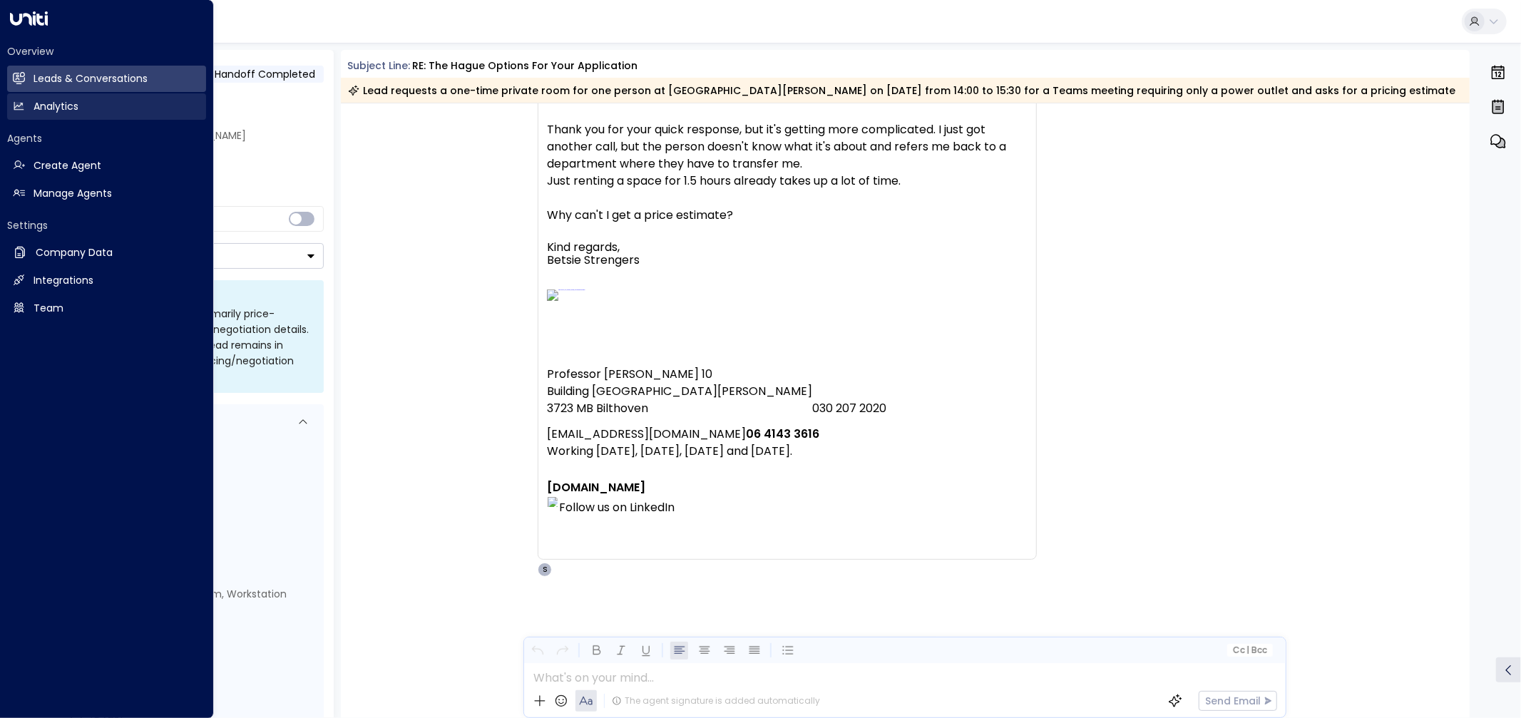
click at [67, 99] on h2 "Analytics" at bounding box center [56, 106] width 45 height 15
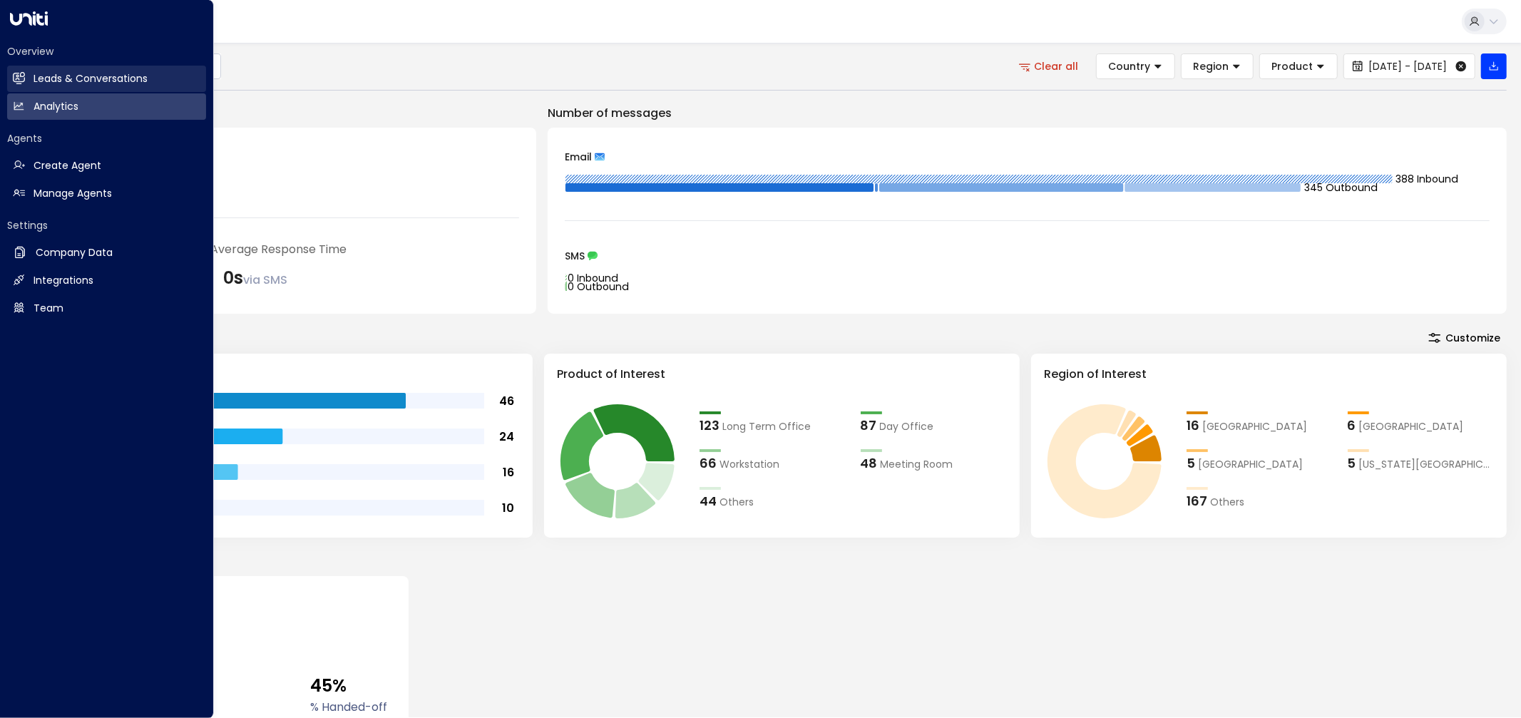
drag, startPoint x: 27, startPoint y: 86, endPoint x: 76, endPoint y: 86, distance: 49.2
click at [27, 86] on link "Leads & Conversations Leads & Conversations" at bounding box center [106, 79] width 199 height 26
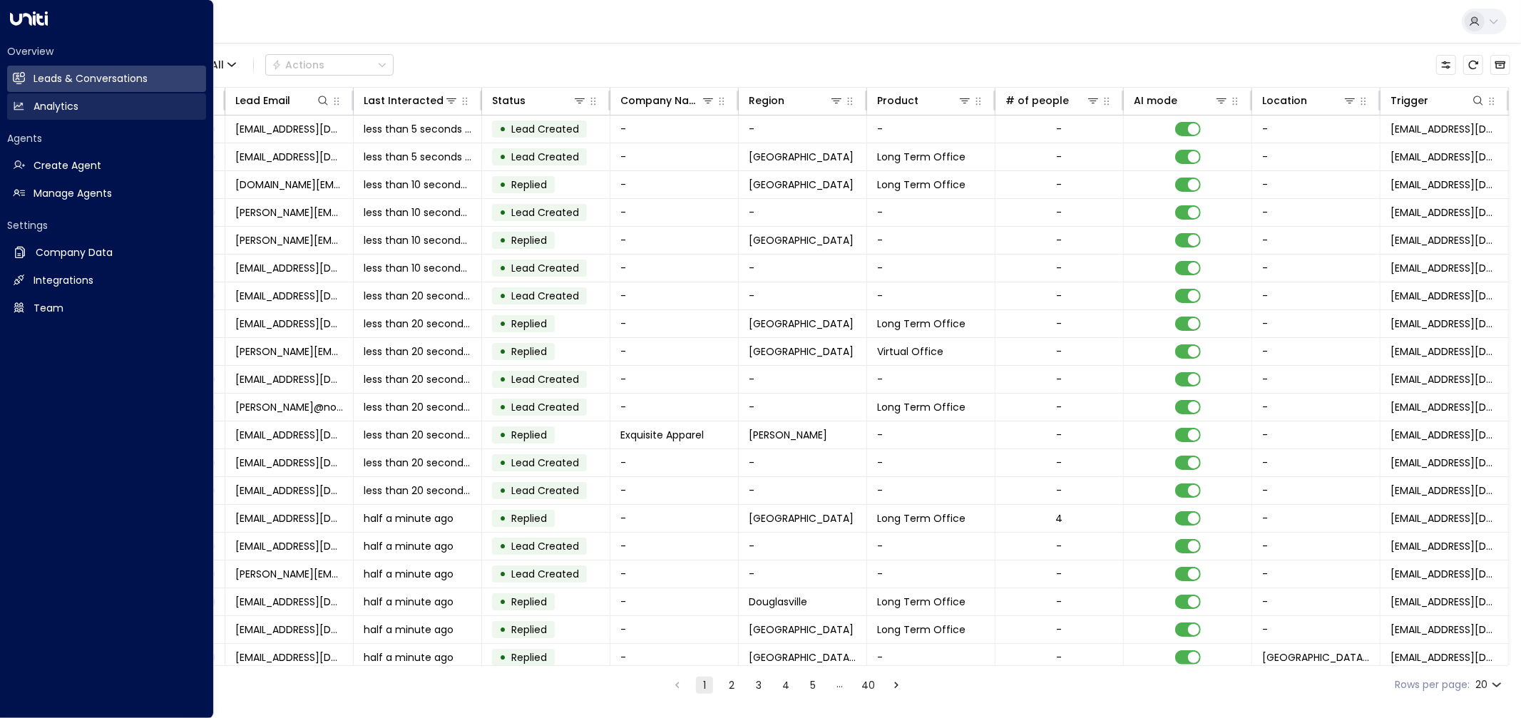
click at [34, 73] on h2 "Leads & Conversations" at bounding box center [91, 78] width 114 height 15
click at [63, 107] on h2 "Analytics" at bounding box center [56, 106] width 45 height 15
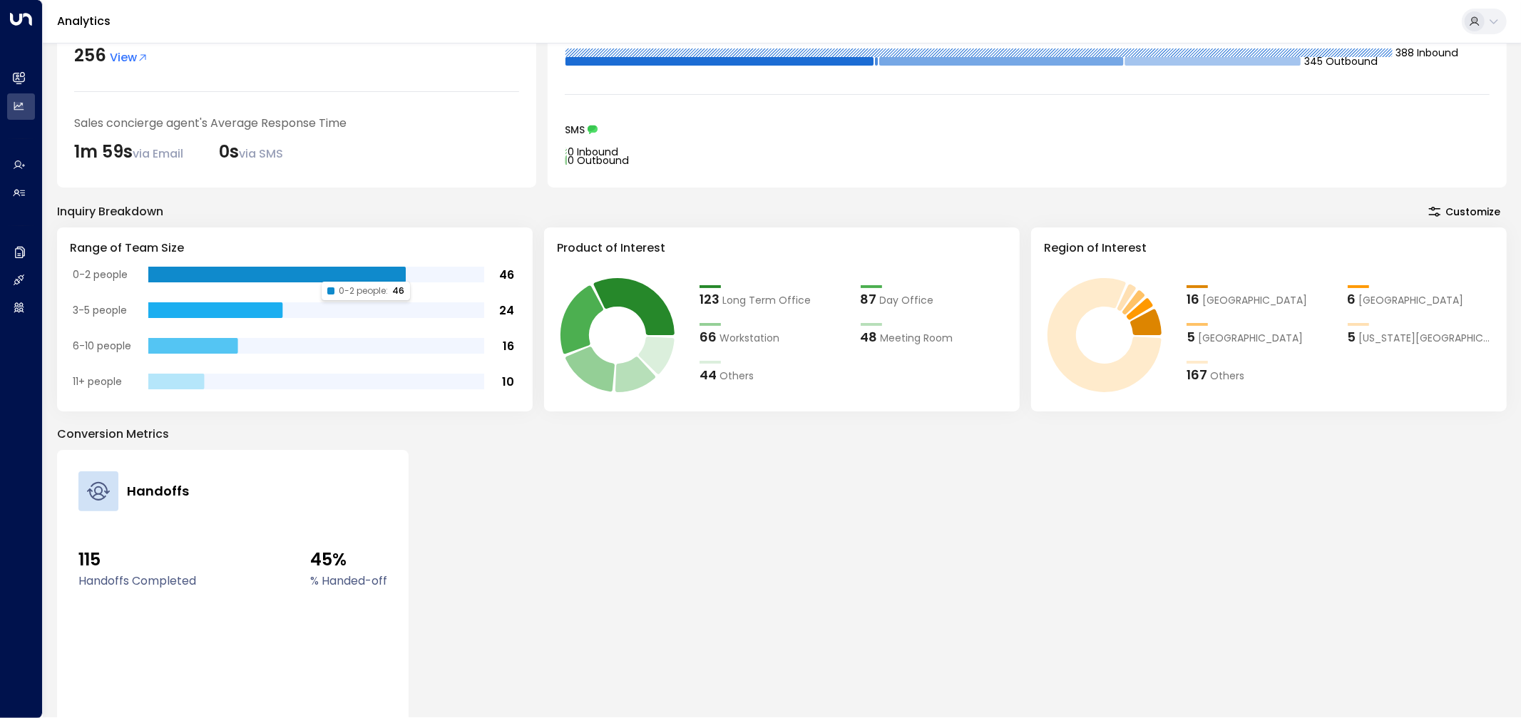
scroll to position [158, 0]
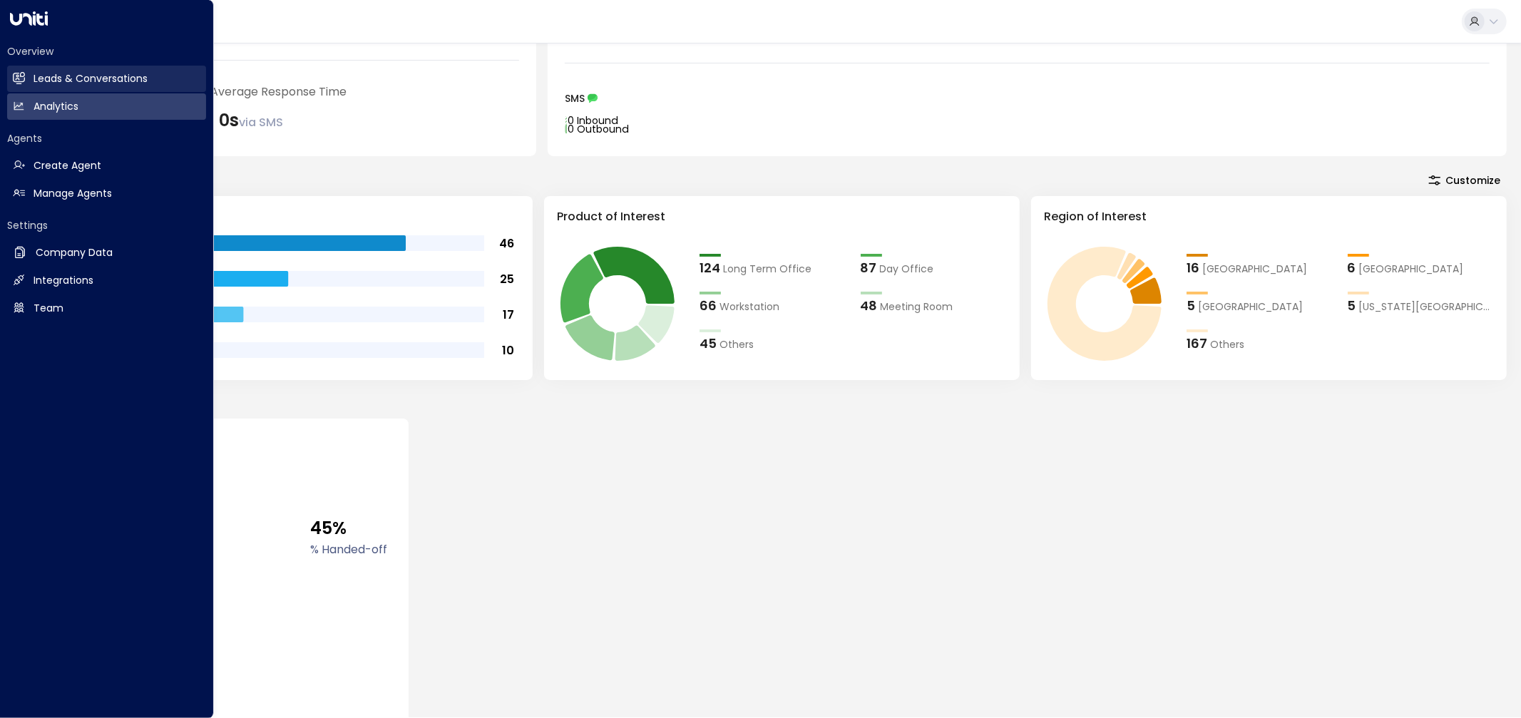
click at [24, 76] on icon at bounding box center [20, 78] width 9 height 12
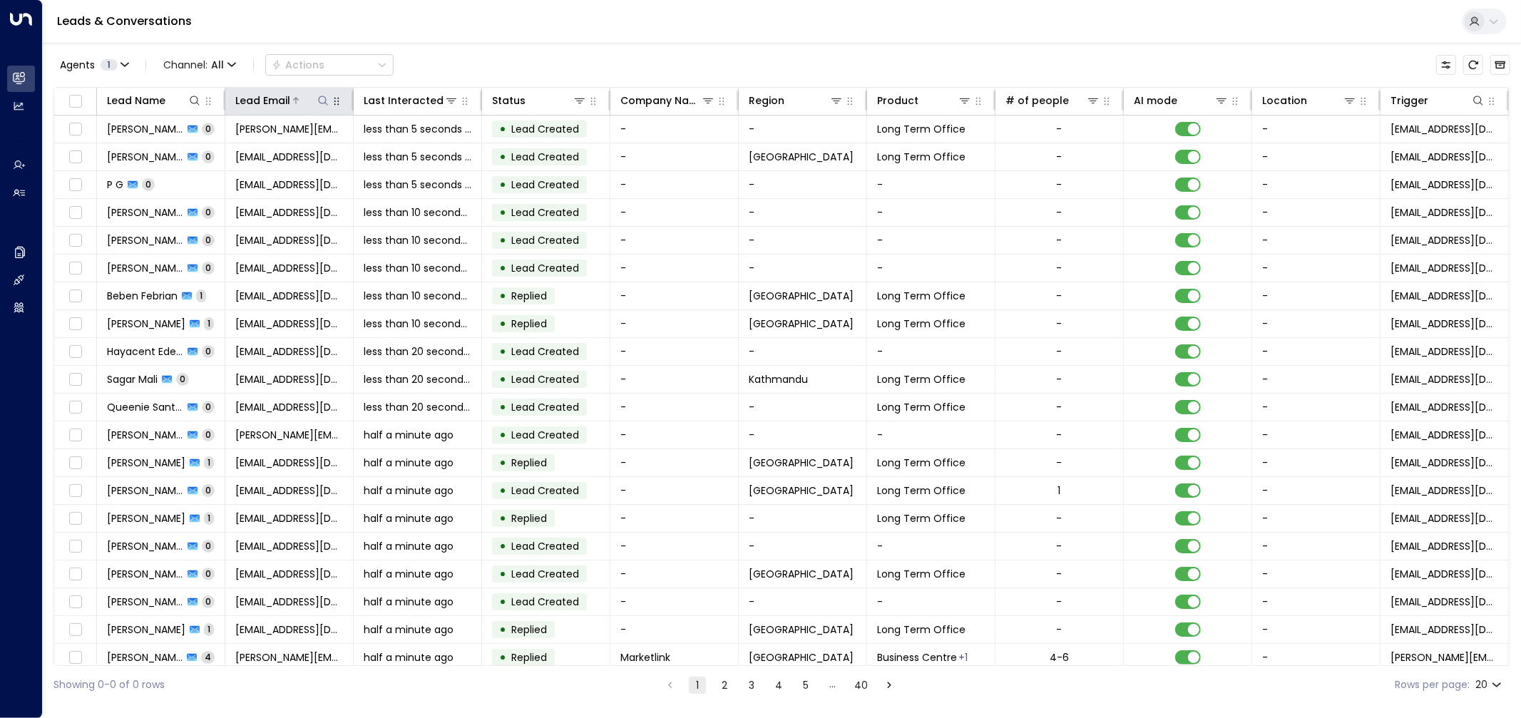
click at [324, 101] on icon at bounding box center [322, 100] width 11 height 11
type input "**********"
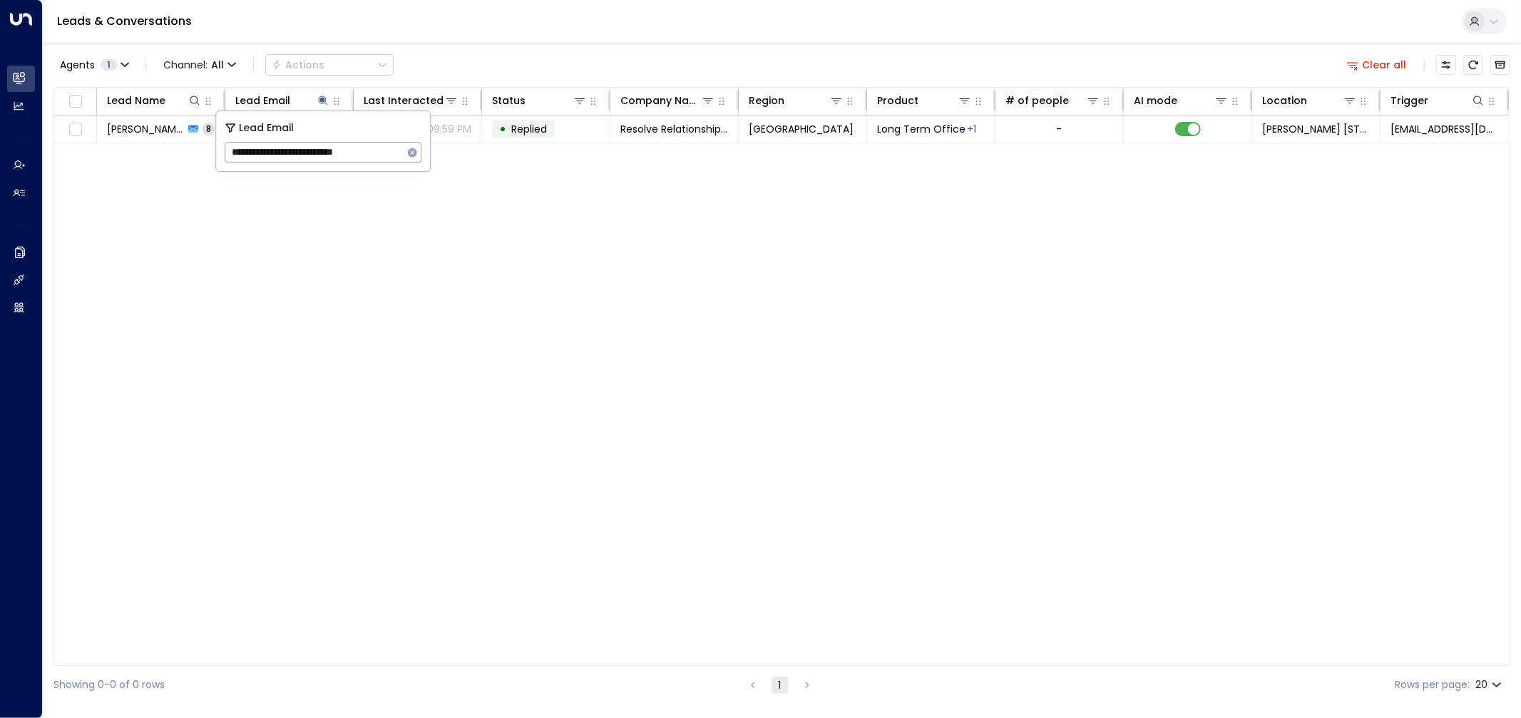
click at [460, 61] on div "Agents 1 Channel: All Actions Clear all" at bounding box center [781, 65] width 1457 height 30
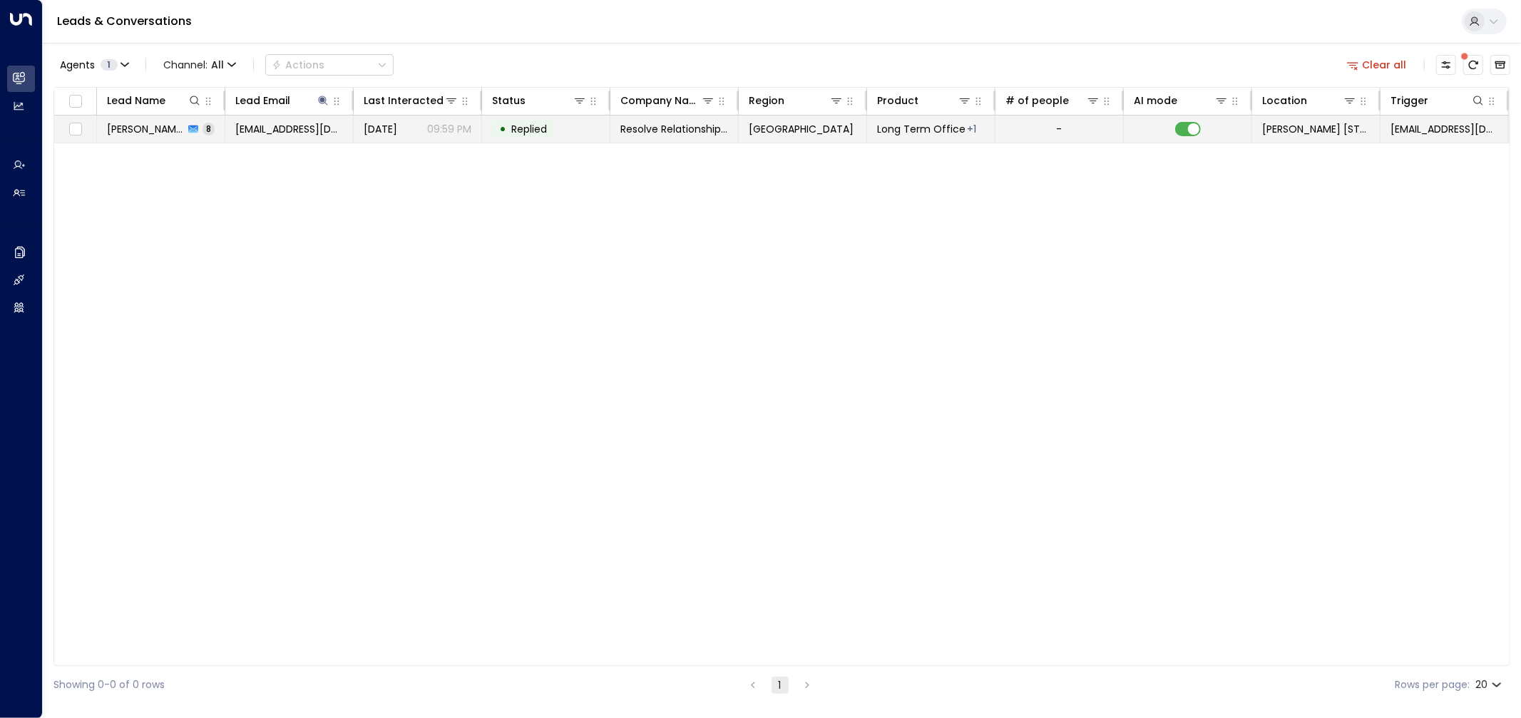
click at [133, 126] on span "[PERSON_NAME]" at bounding box center [145, 129] width 77 height 14
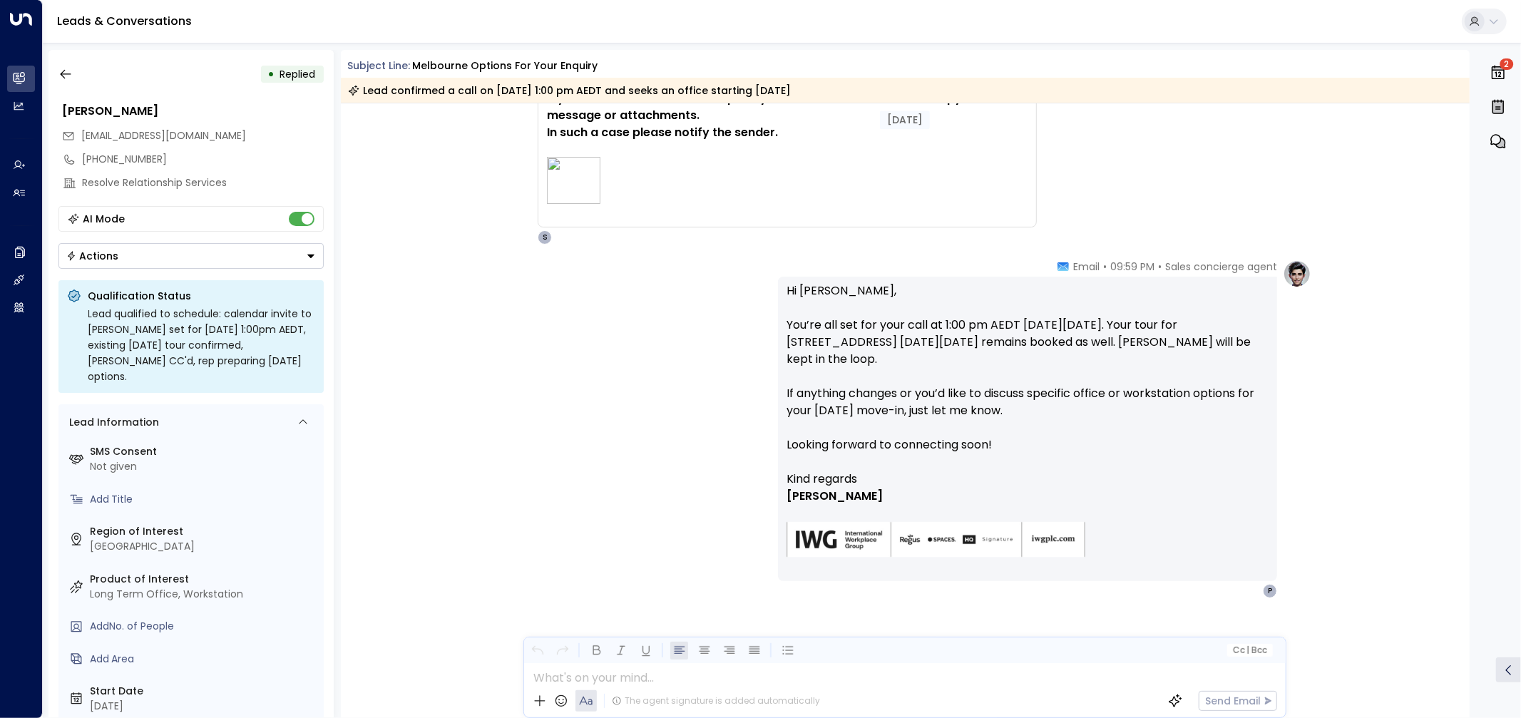
scroll to position [2961, 0]
